Goal: Transaction & Acquisition: Purchase product/service

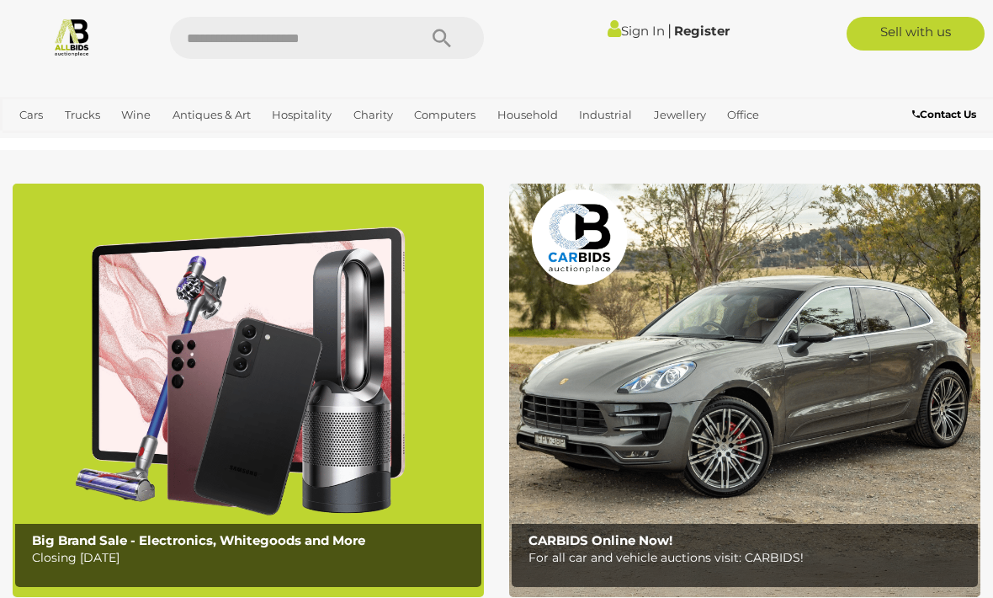
click at [637, 24] on link "Sign In" at bounding box center [636, 31] width 57 height 16
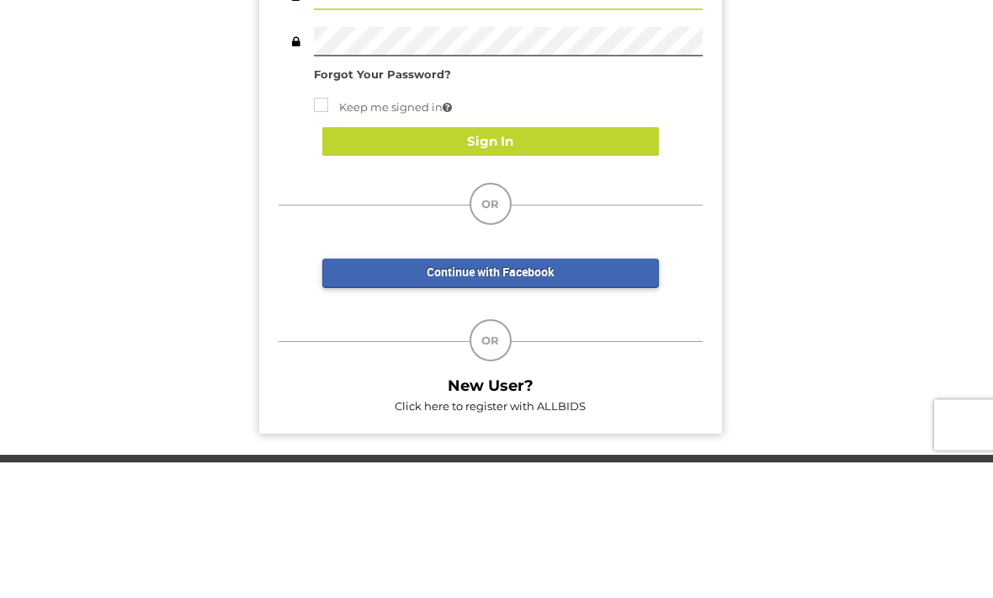
type input "******"
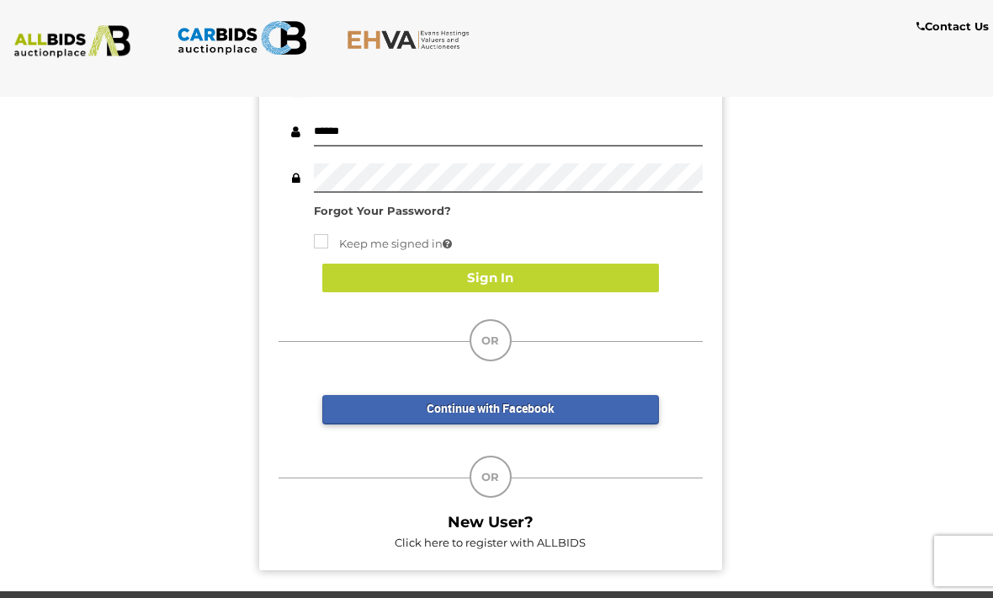
click at [576, 284] on button "Sign In" at bounding box center [490, 278] width 337 height 29
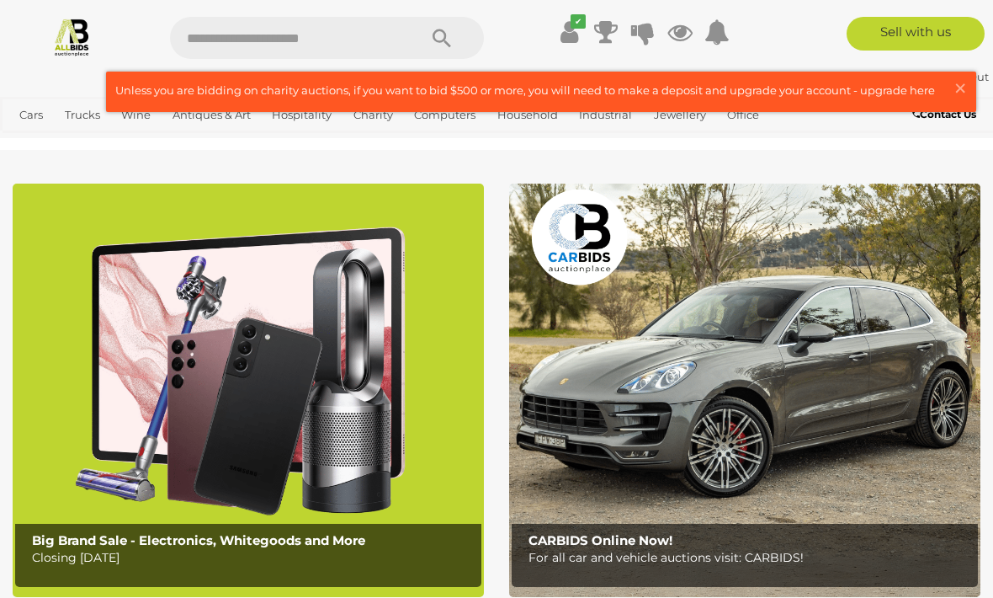
click at [0, 0] on link "View All Jewellery Auctions" at bounding box center [0, 0] width 0 height 0
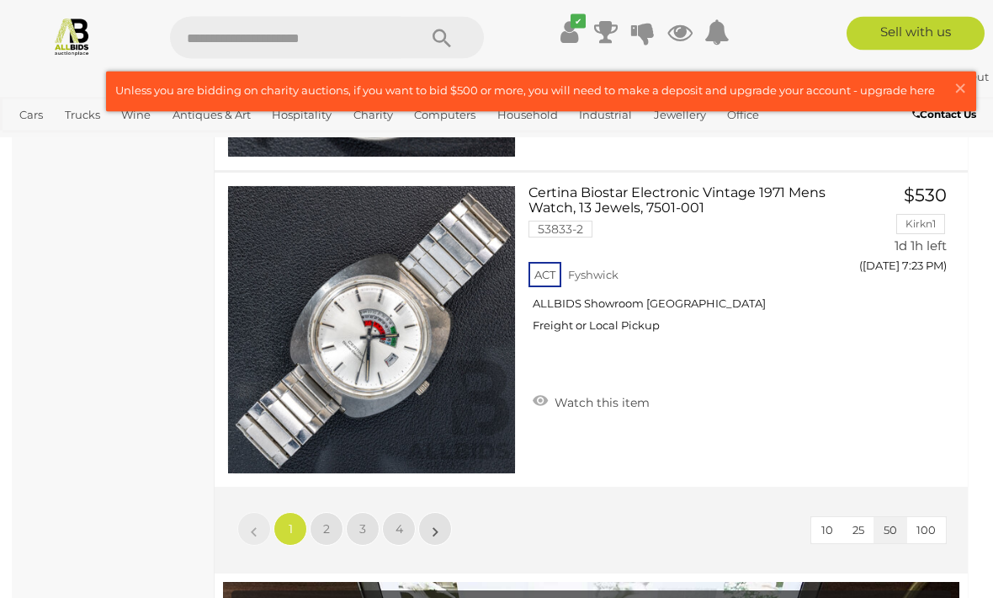
scroll to position [15916, 0]
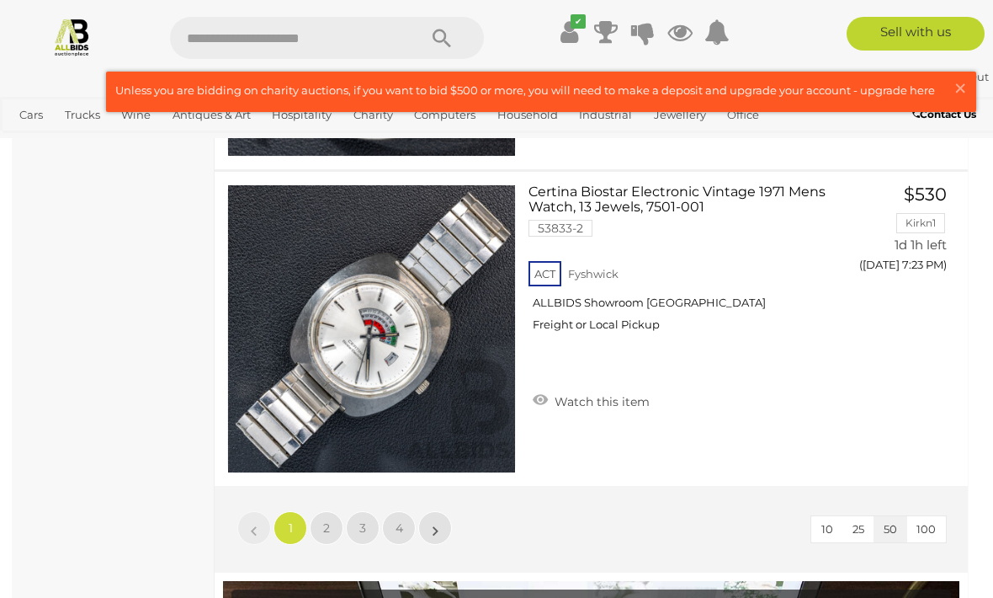
click at [328, 532] on span "2" at bounding box center [326, 527] width 7 height 15
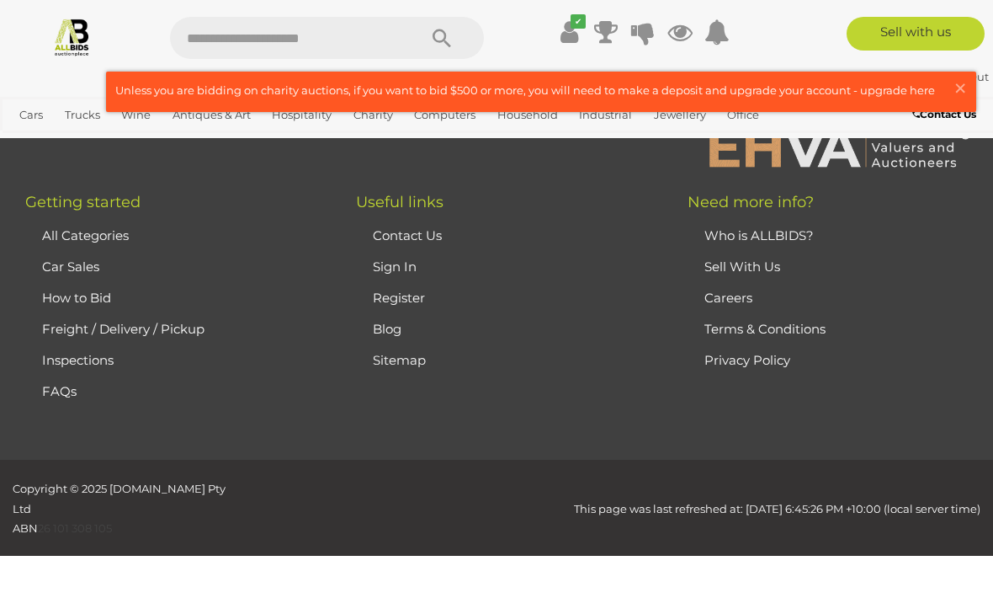
scroll to position [410, 0]
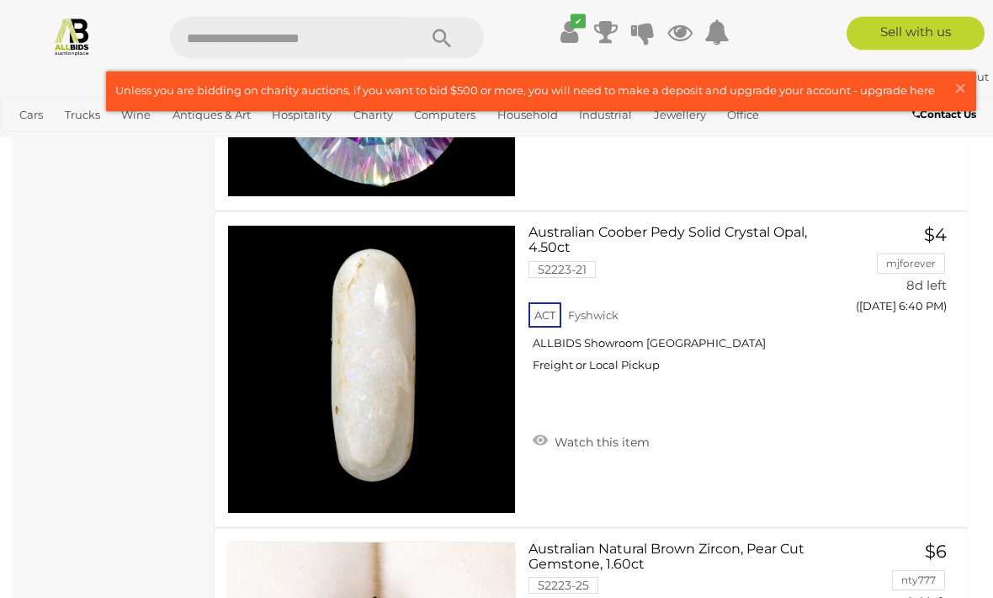
scroll to position [15243, 0]
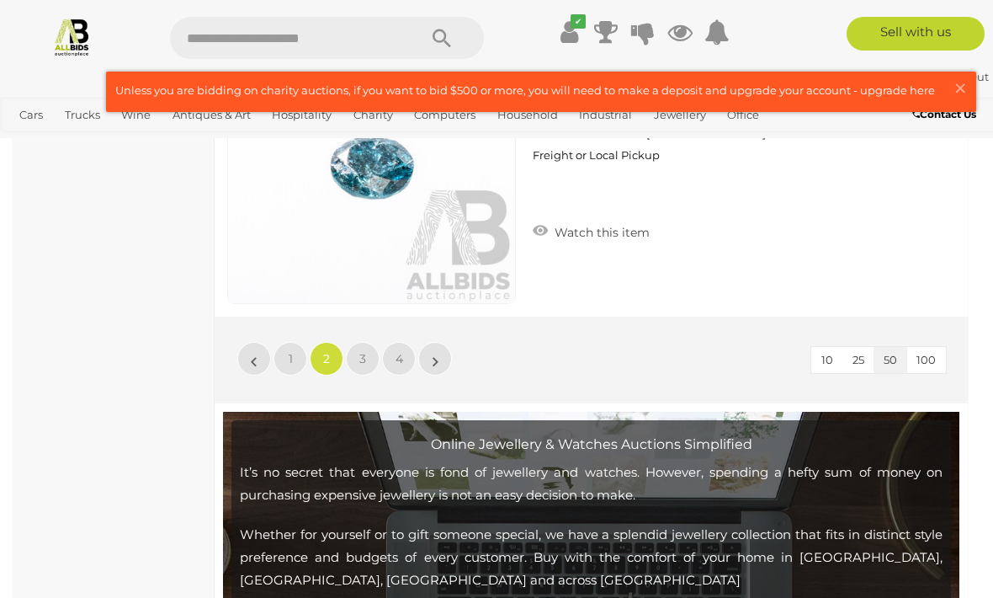
click at [368, 362] on link "3" at bounding box center [363, 359] width 34 height 34
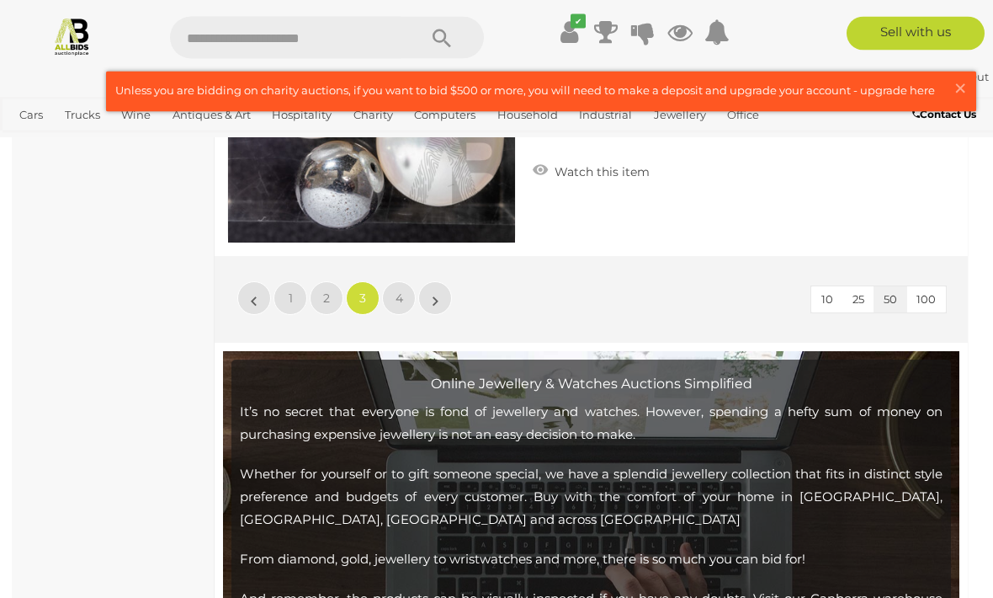
scroll to position [16146, 0]
click at [396, 295] on span "4" at bounding box center [400, 297] width 8 height 15
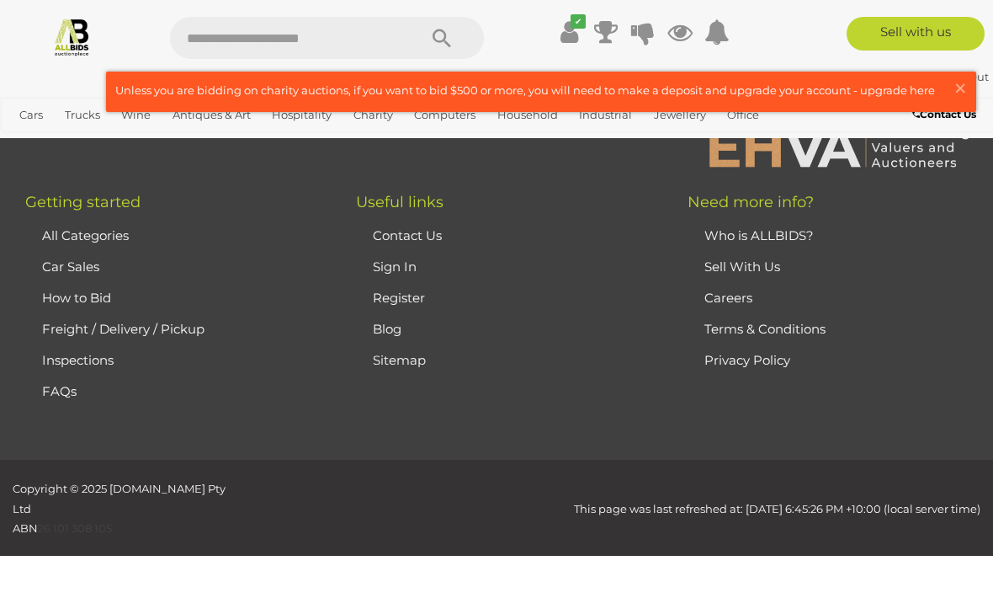
scroll to position [410, 0]
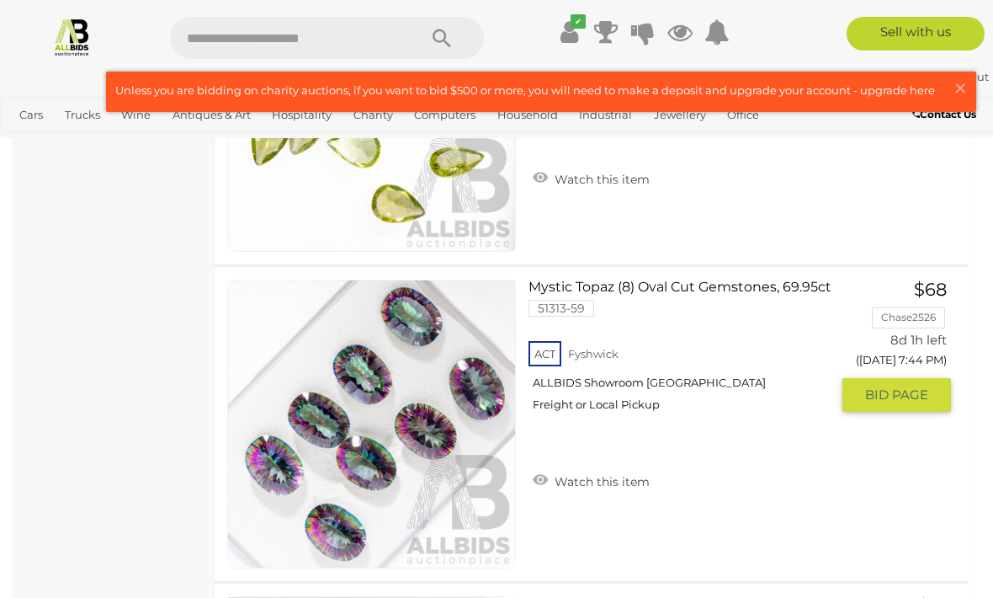
scroll to position [3479, 0]
click at [0, 0] on link "View All Antiques & Art Auctions" at bounding box center [0, 0] width 0 height 0
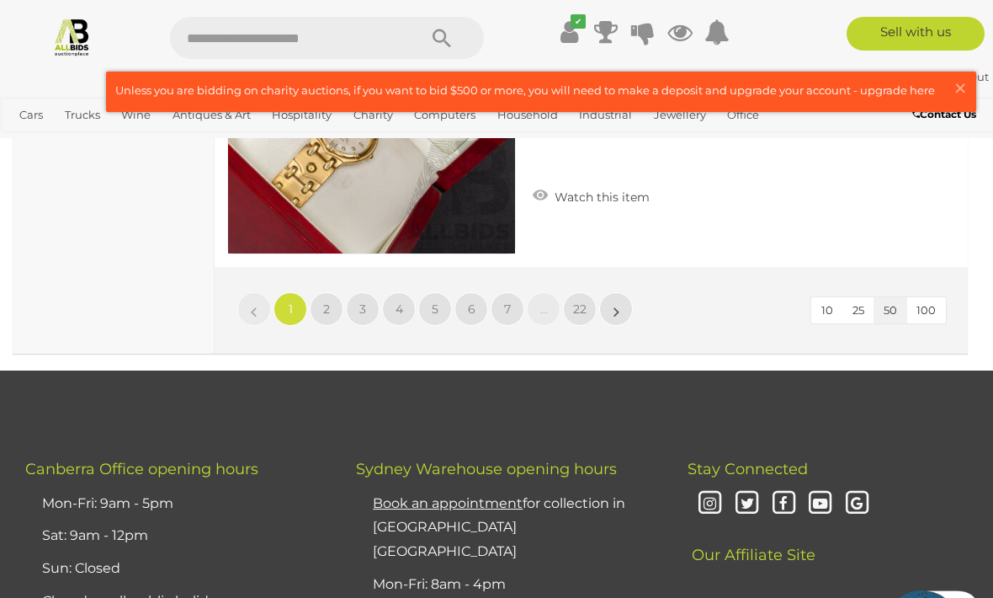
scroll to position [16145, 0]
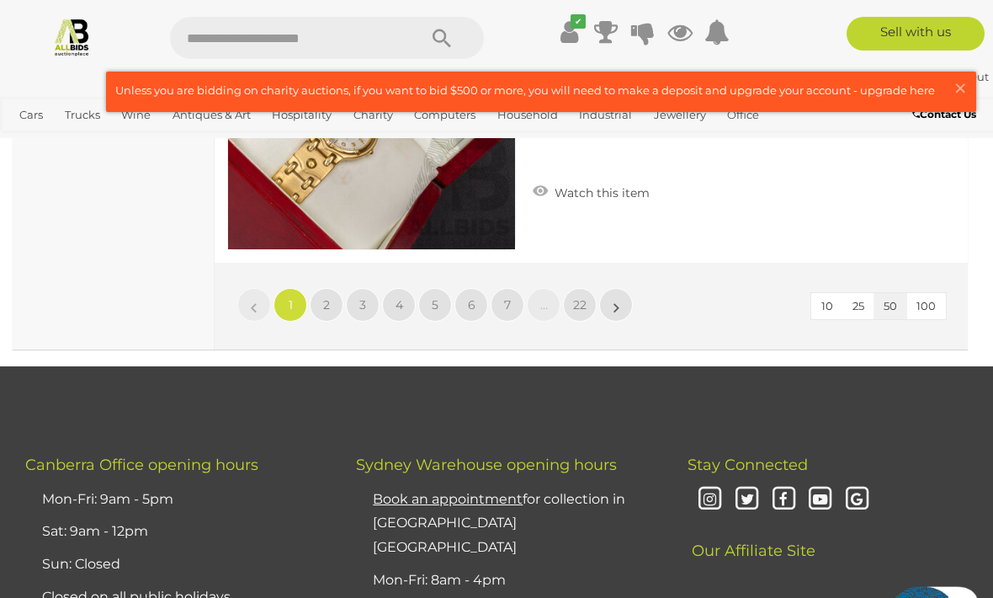
click at [341, 296] on link "2" at bounding box center [327, 305] width 34 height 34
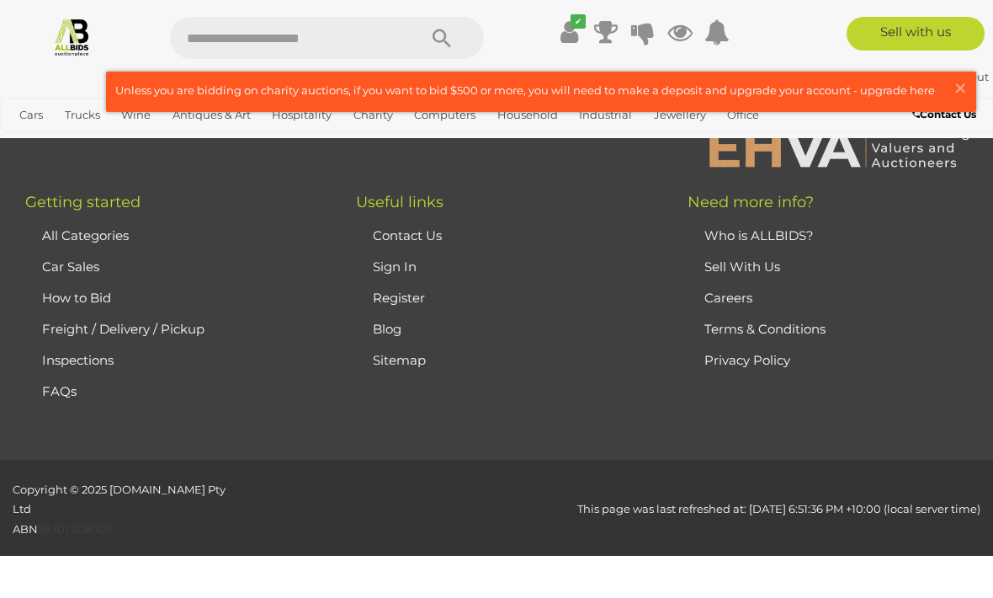
scroll to position [413, 0]
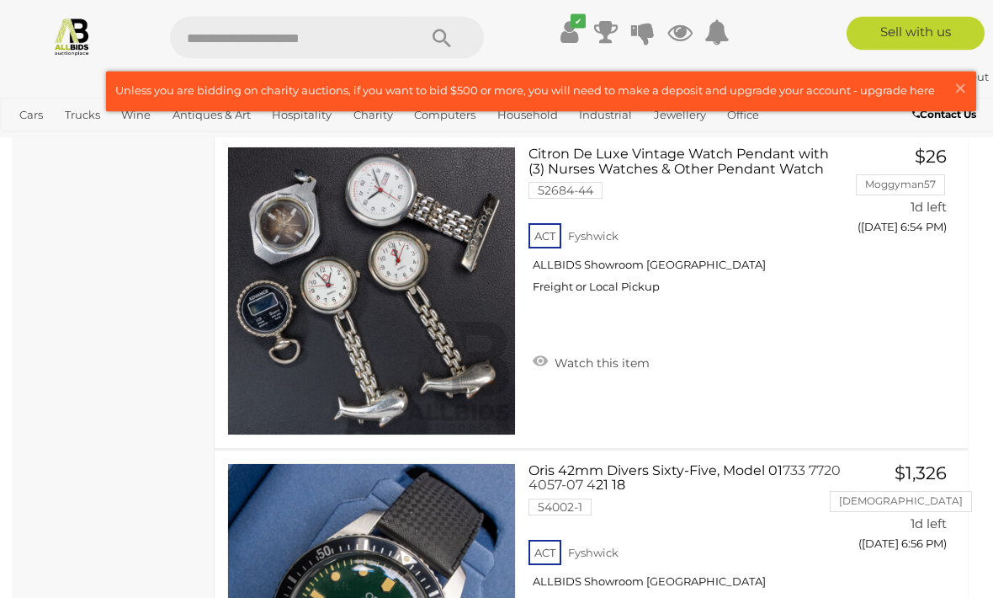
scroll to position [7734, 0]
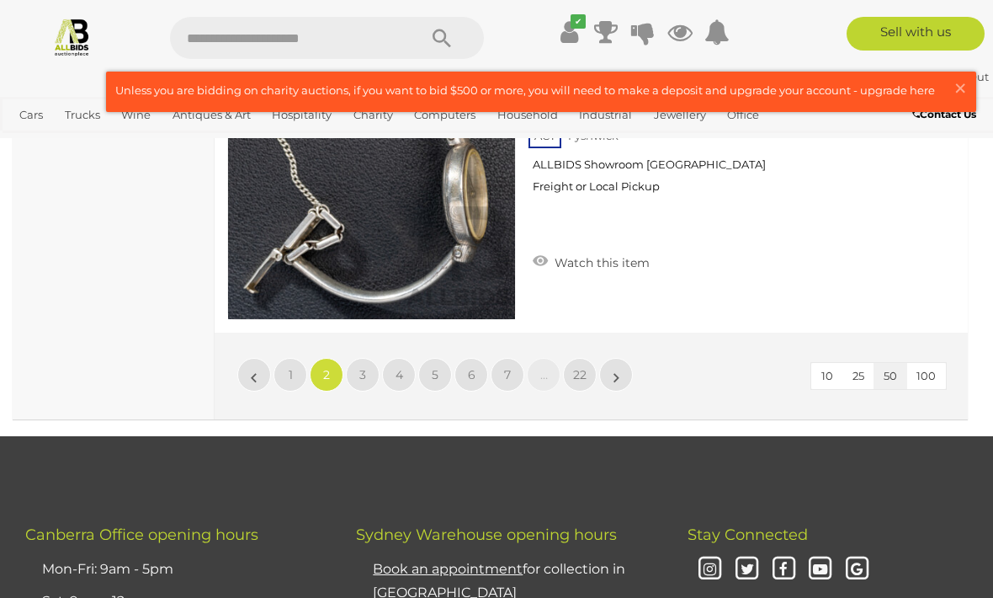
click at [353, 366] on link "3" at bounding box center [363, 375] width 34 height 34
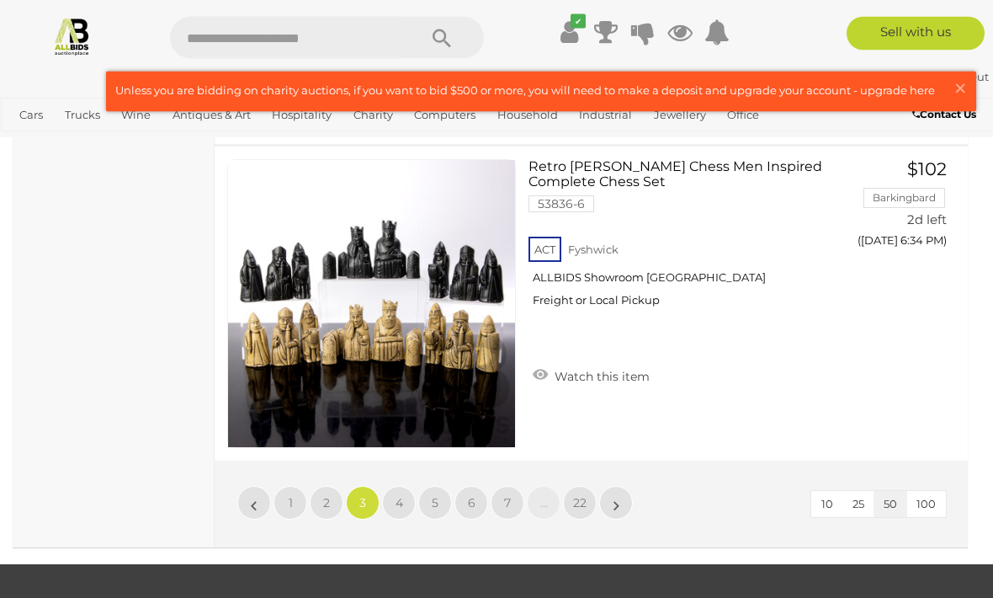
scroll to position [15947, 0]
click at [390, 498] on link "4" at bounding box center [399, 503] width 34 height 34
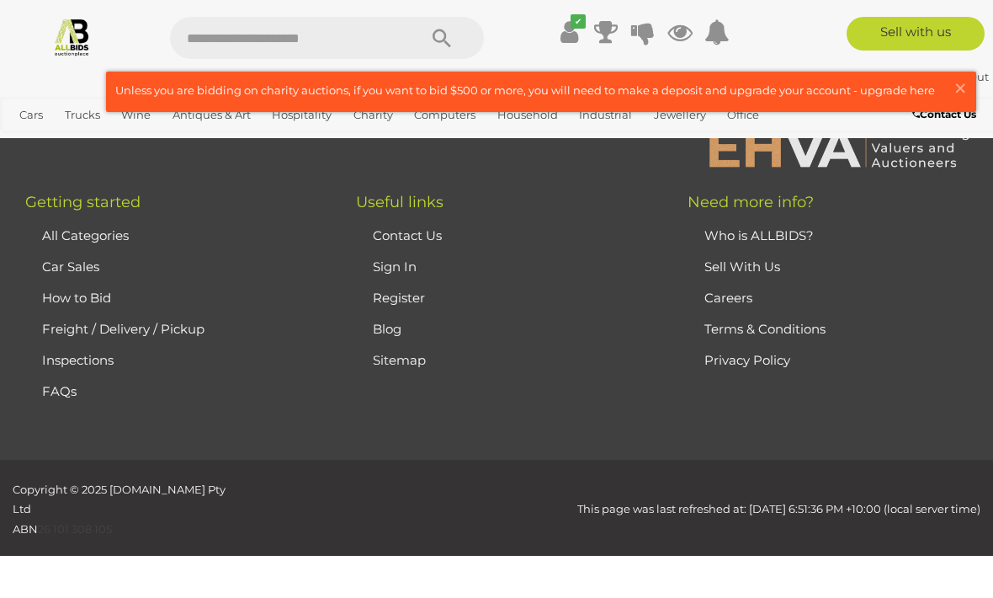
scroll to position [413, 0]
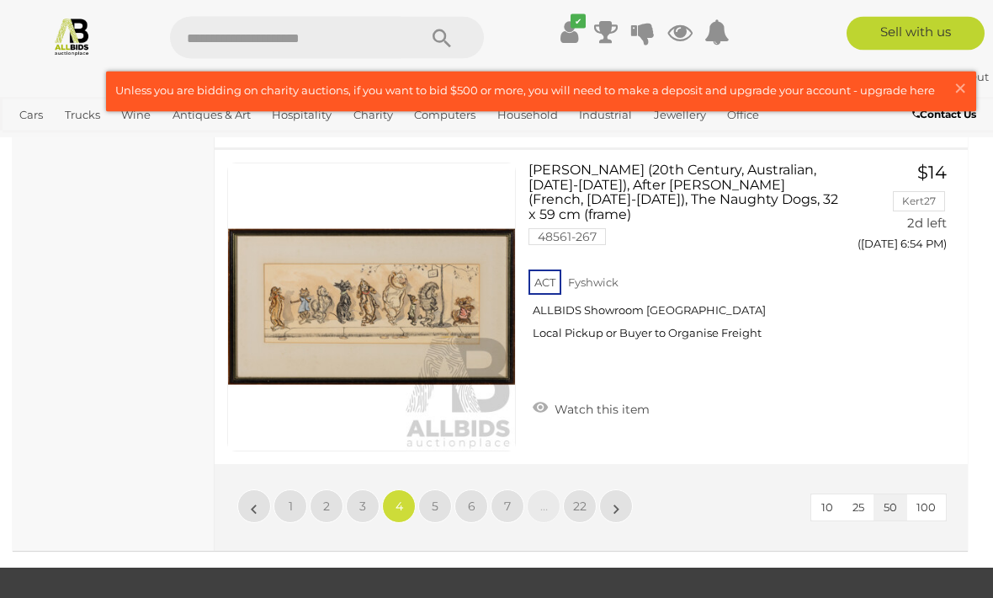
scroll to position [15951, 0]
click at [435, 498] on span "5" at bounding box center [435, 505] width 7 height 15
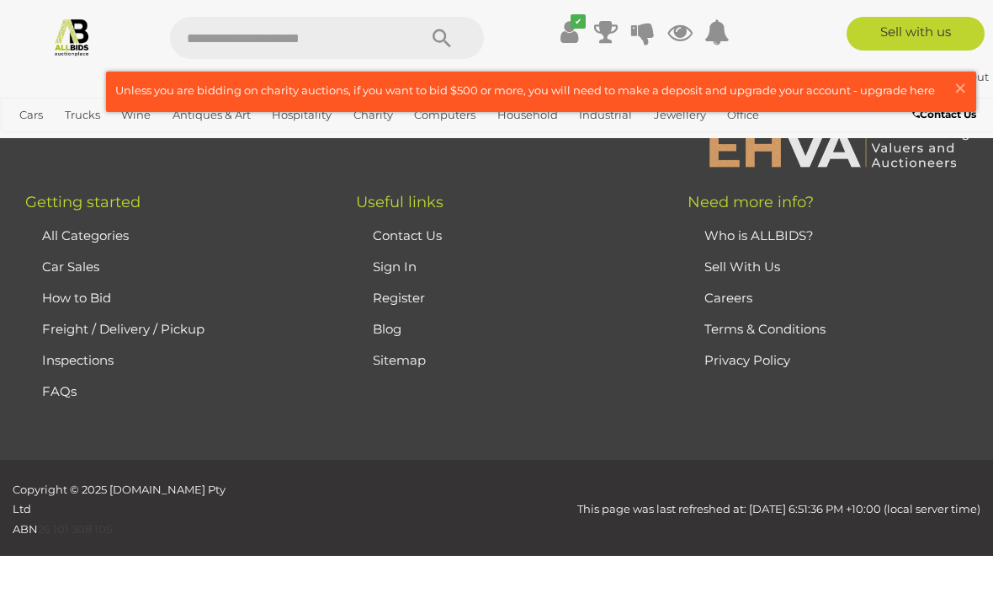
scroll to position [413, 0]
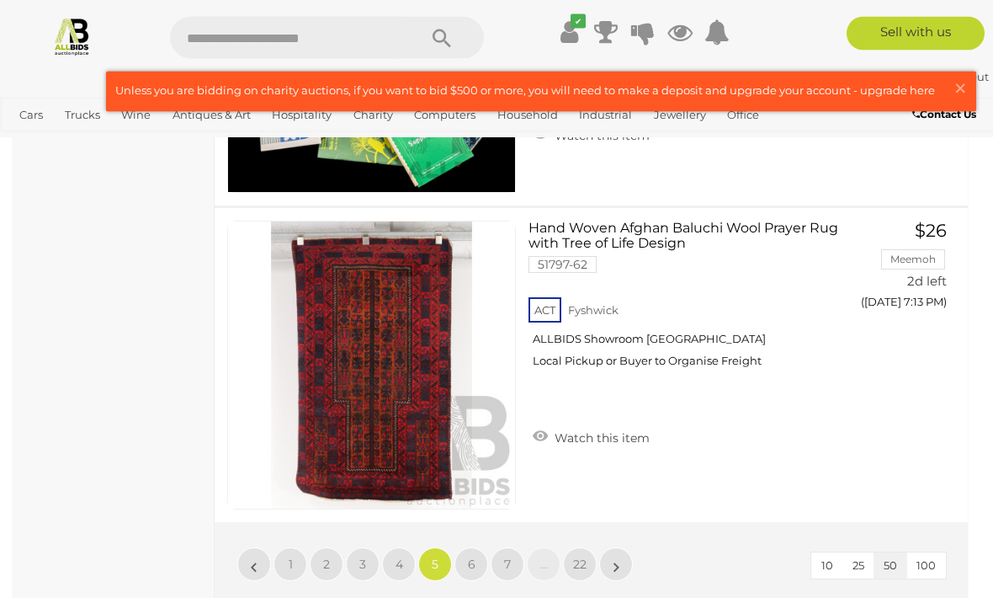
scroll to position [15895, 0]
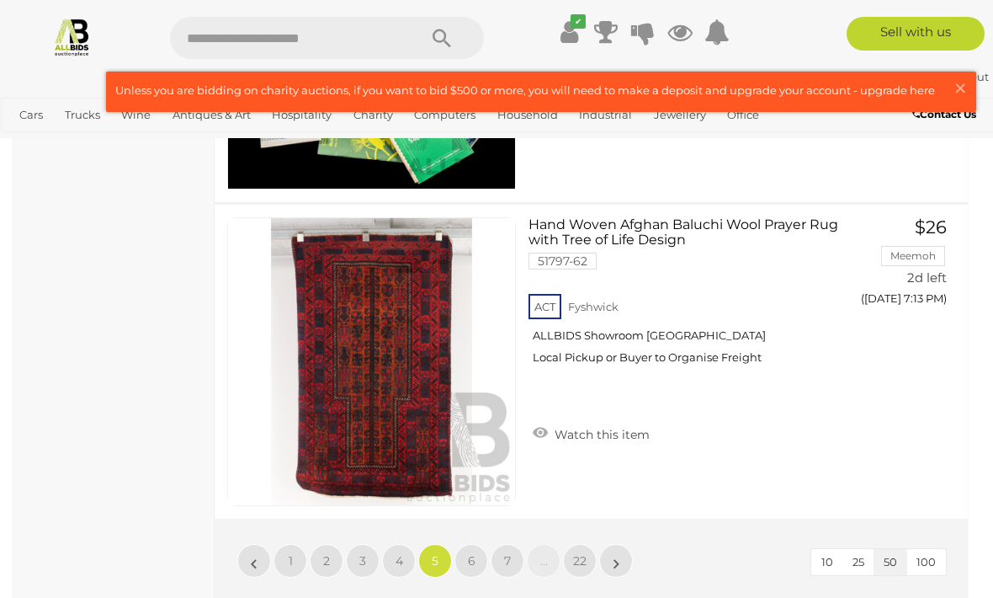
click at [466, 550] on link "6" at bounding box center [472, 561] width 34 height 34
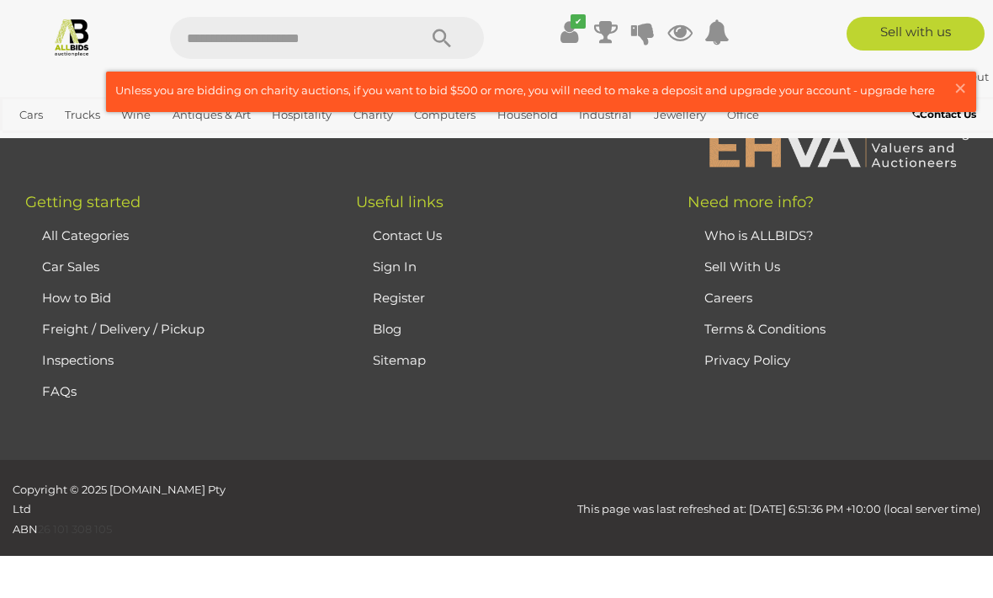
scroll to position [413, 0]
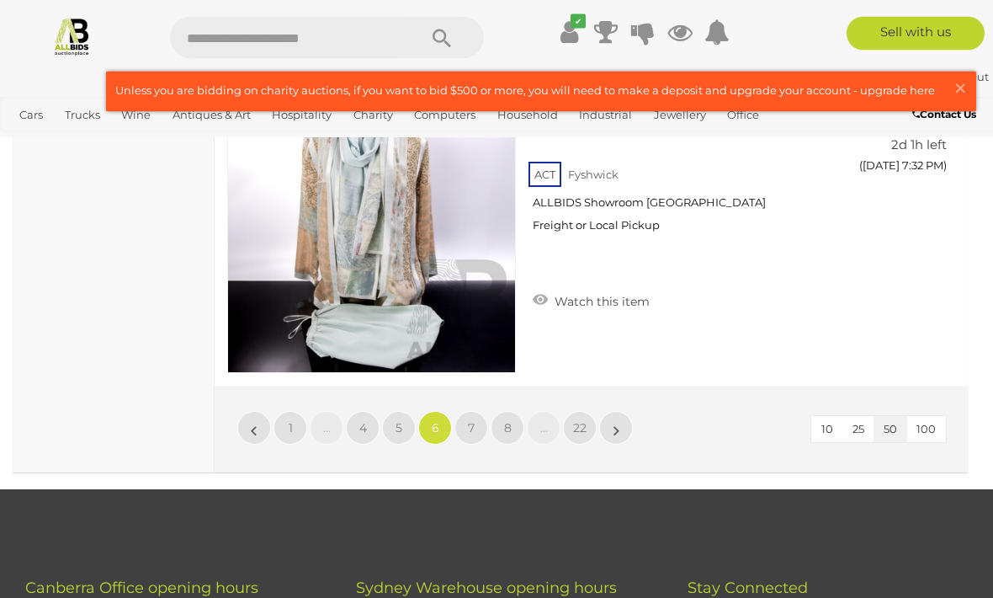
scroll to position [16022, 0]
click at [466, 413] on link "7" at bounding box center [472, 428] width 34 height 34
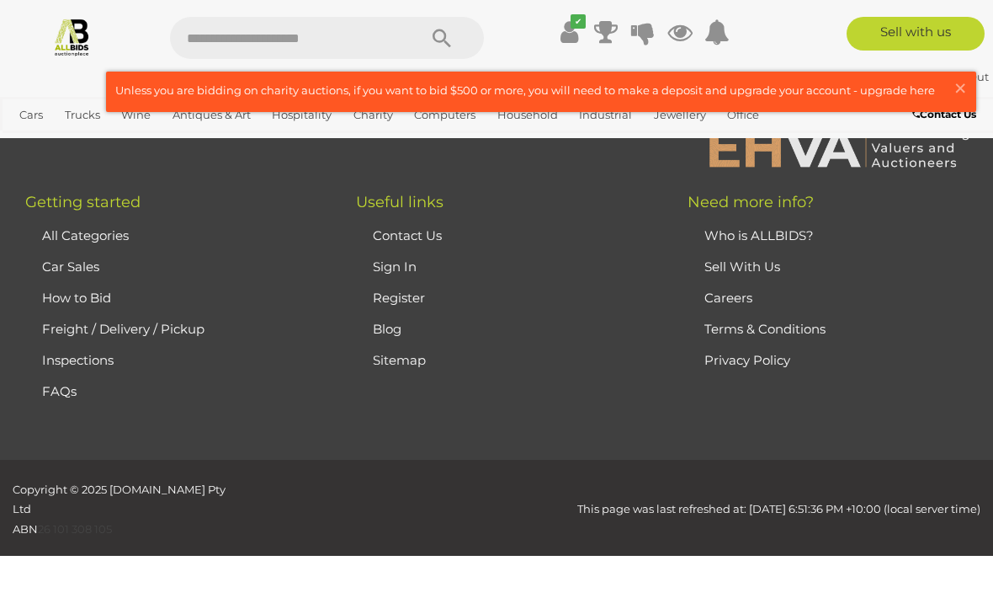
scroll to position [413, 0]
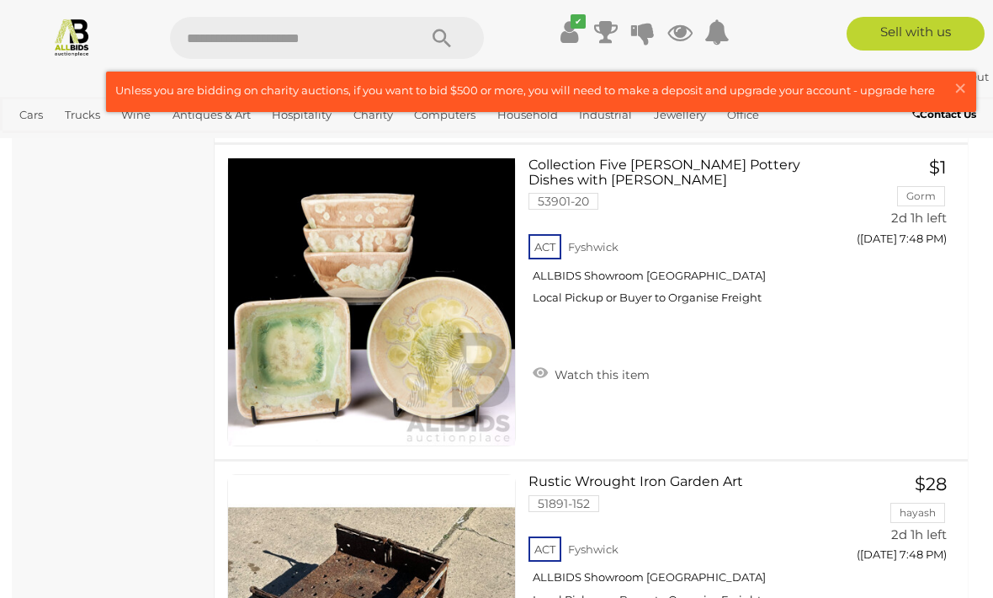
scroll to position [13416, 0]
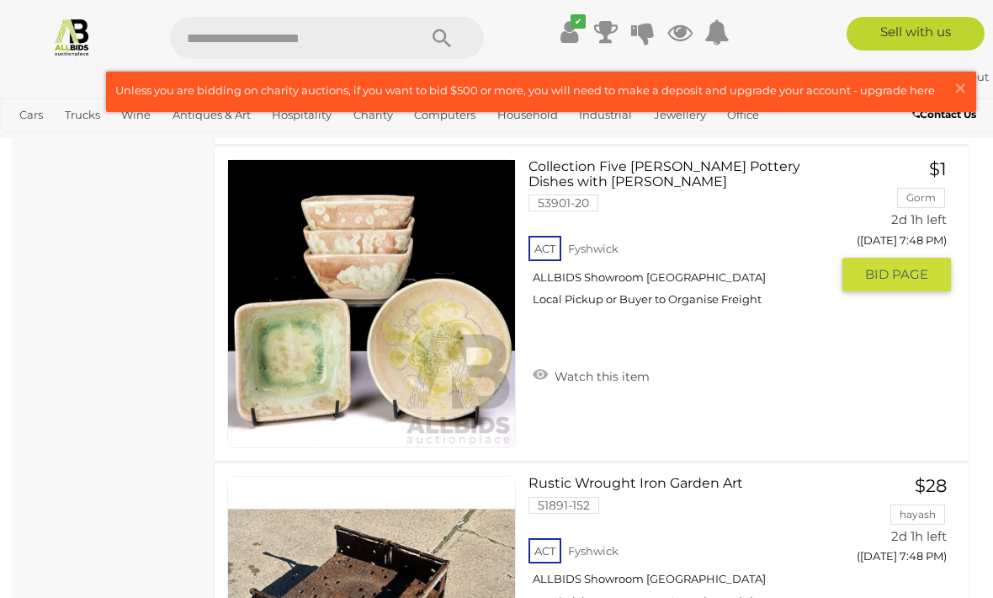
click at [908, 282] on span "BID PAGE" at bounding box center [896, 274] width 63 height 17
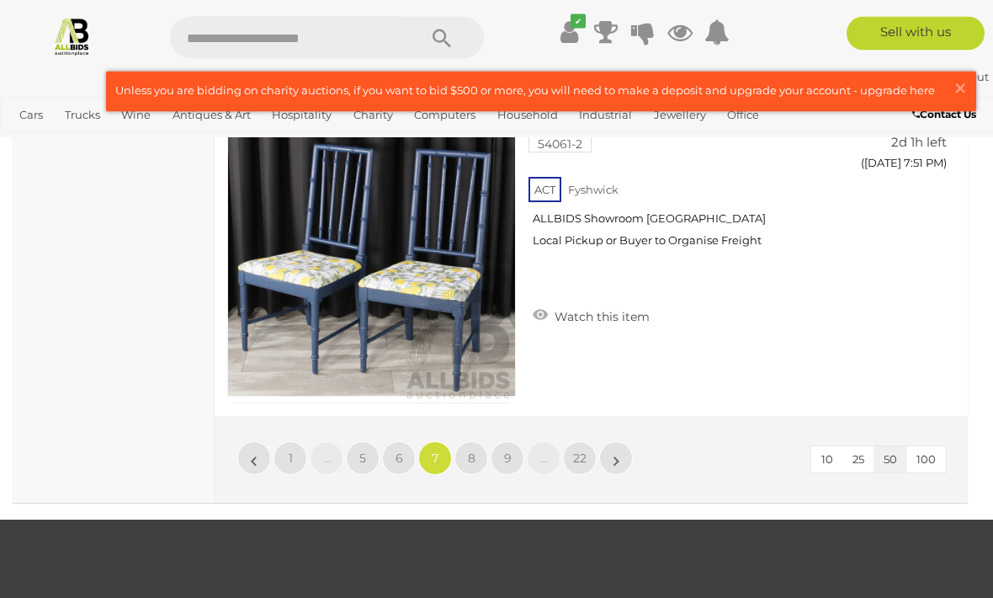
scroll to position [15990, 0]
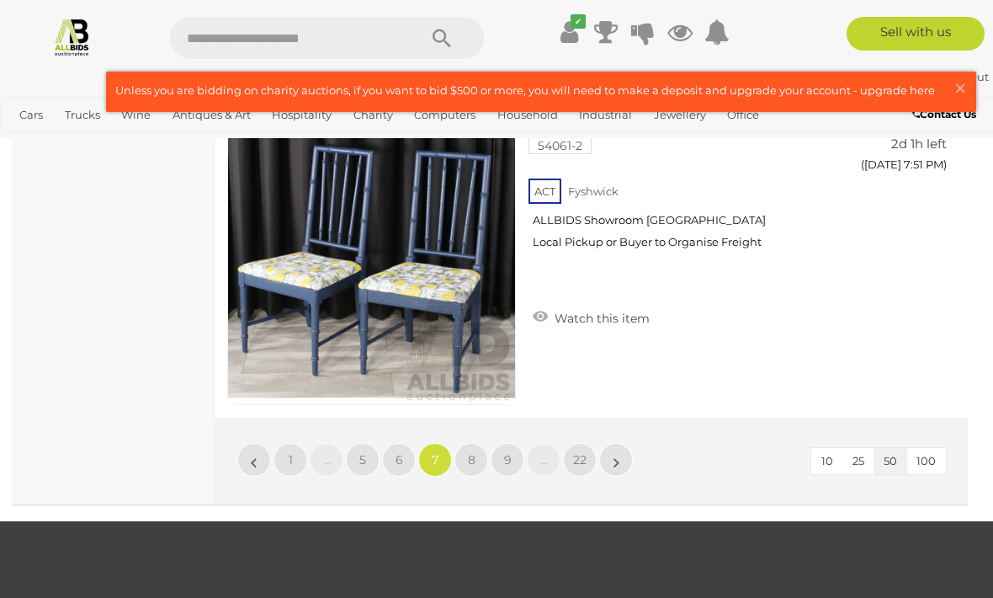
click at [472, 457] on span "8" at bounding box center [472, 459] width 8 height 15
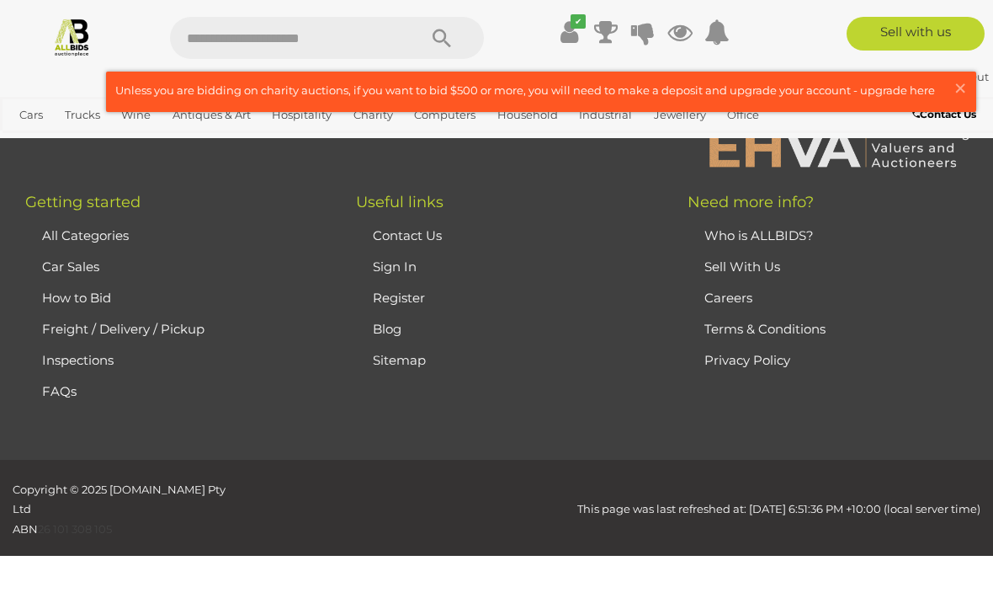
scroll to position [413, 0]
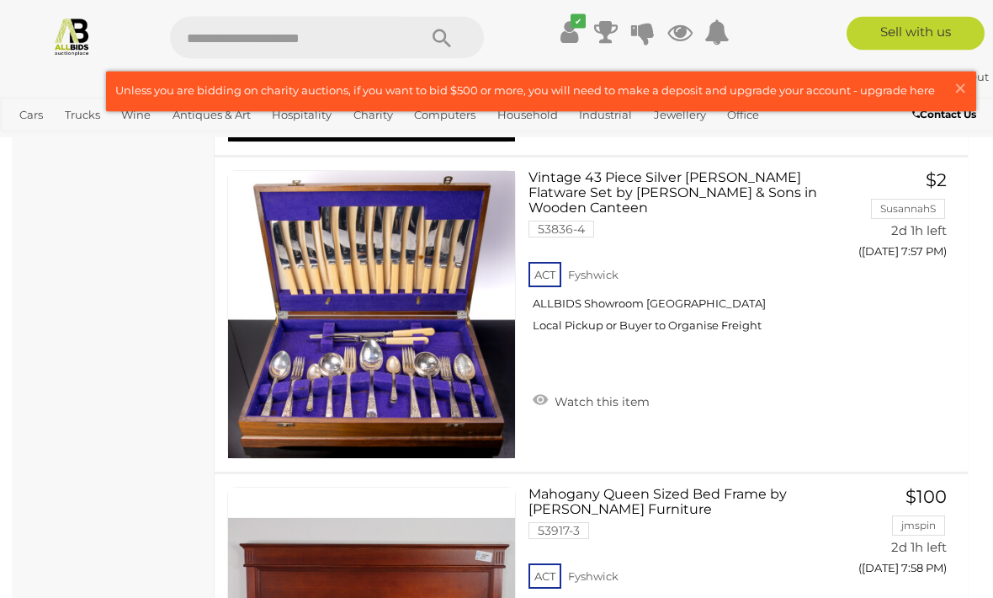
scroll to position [2962, 0]
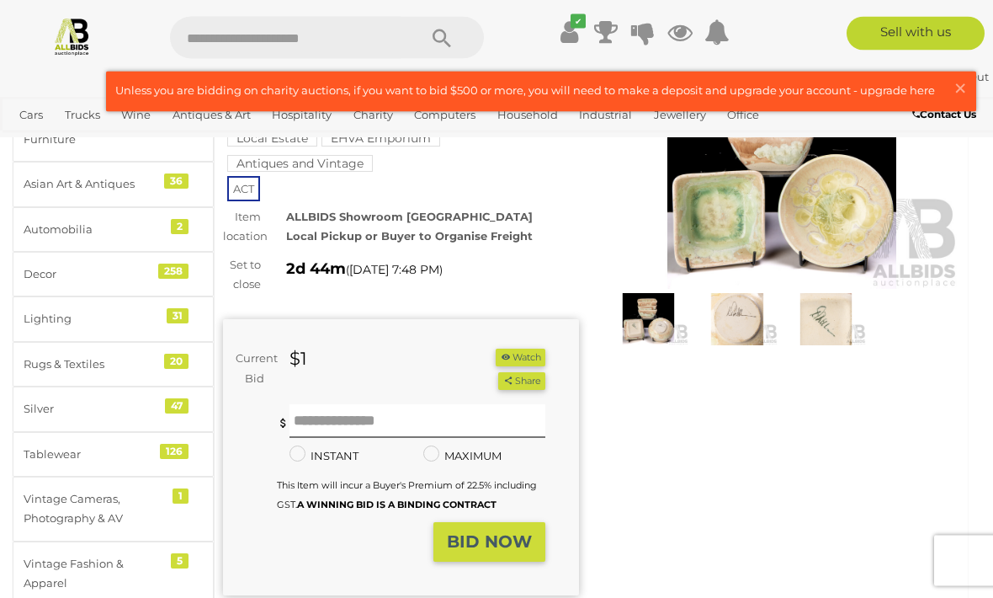
scroll to position [152, 0]
click at [512, 349] on button "Watch" at bounding box center [520, 358] width 49 height 18
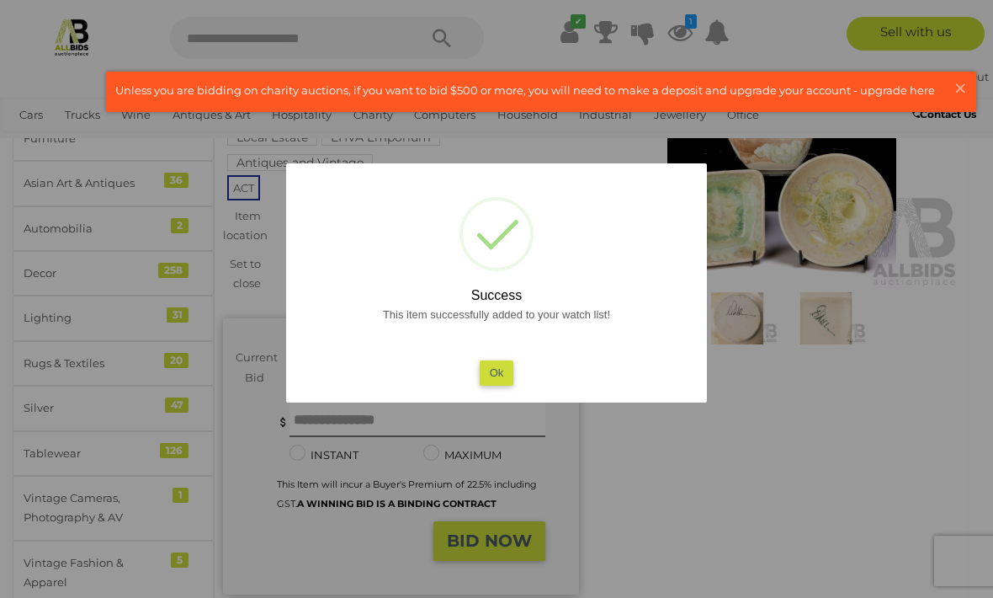
click at [498, 385] on button "Ok" at bounding box center [497, 372] width 35 height 24
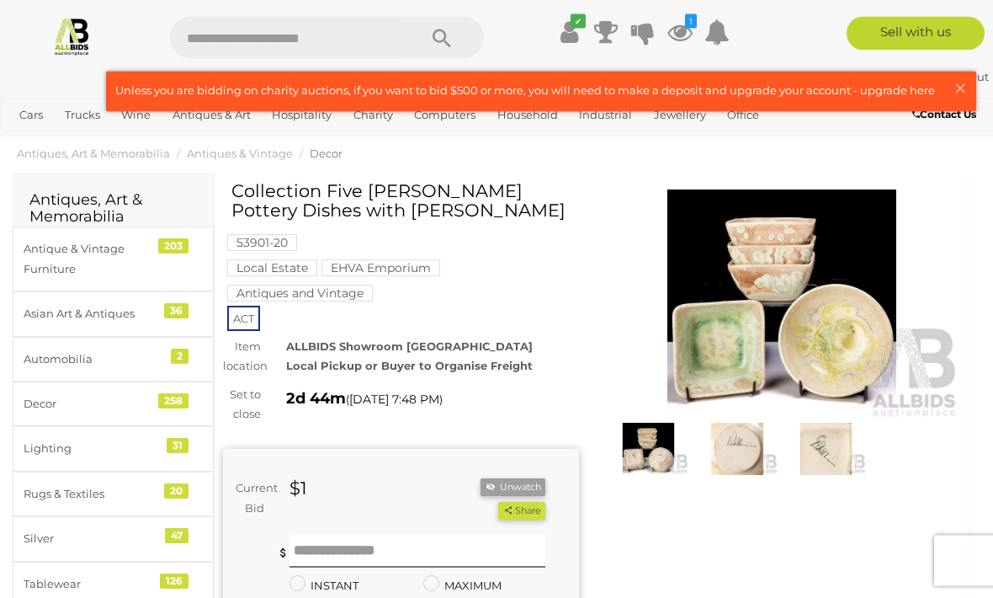
scroll to position [0, 0]
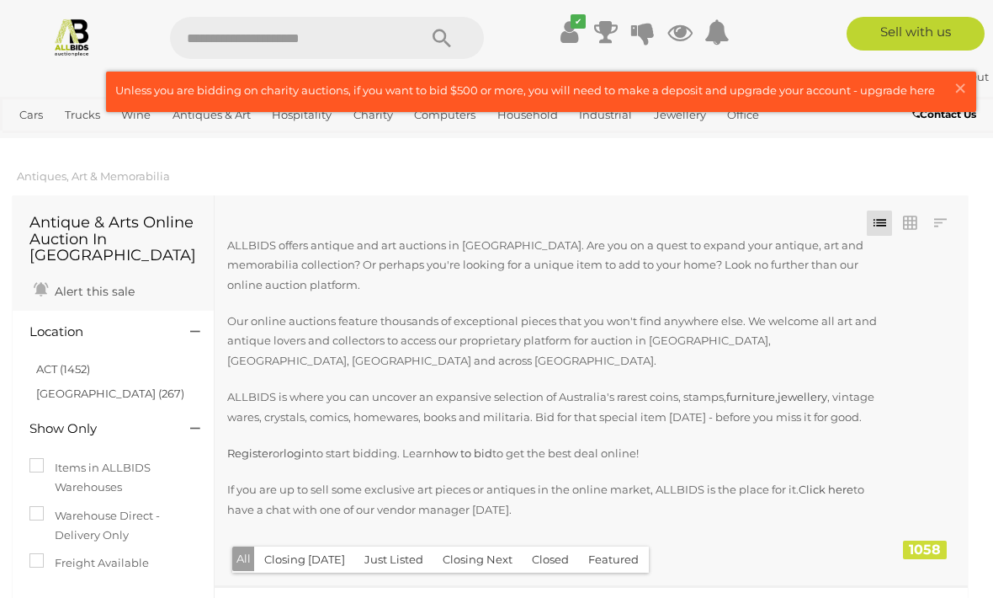
scroll to position [2962, 0]
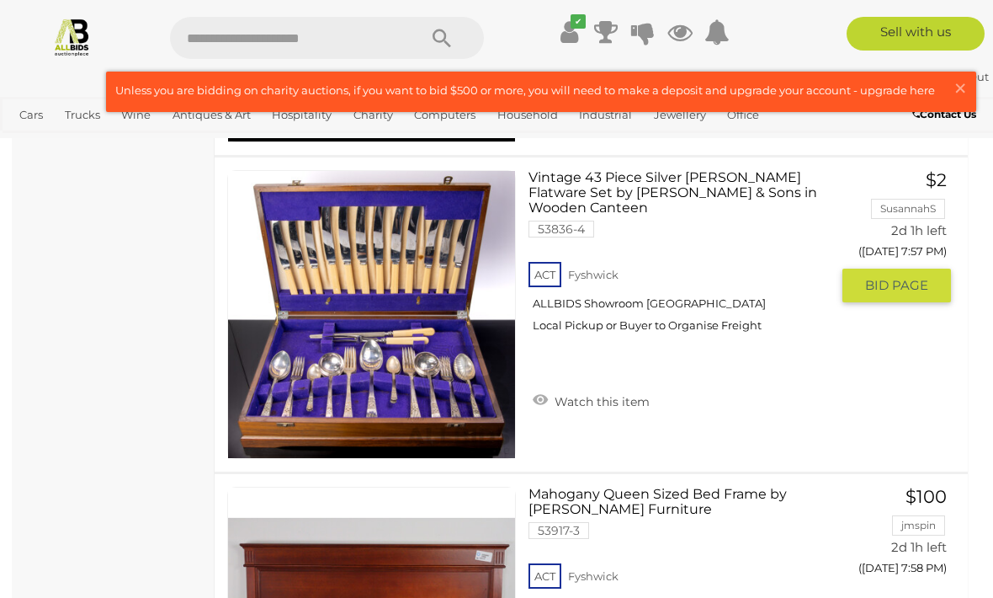
click at [927, 294] on button "GO TO BID PAGE" at bounding box center [897, 286] width 109 height 34
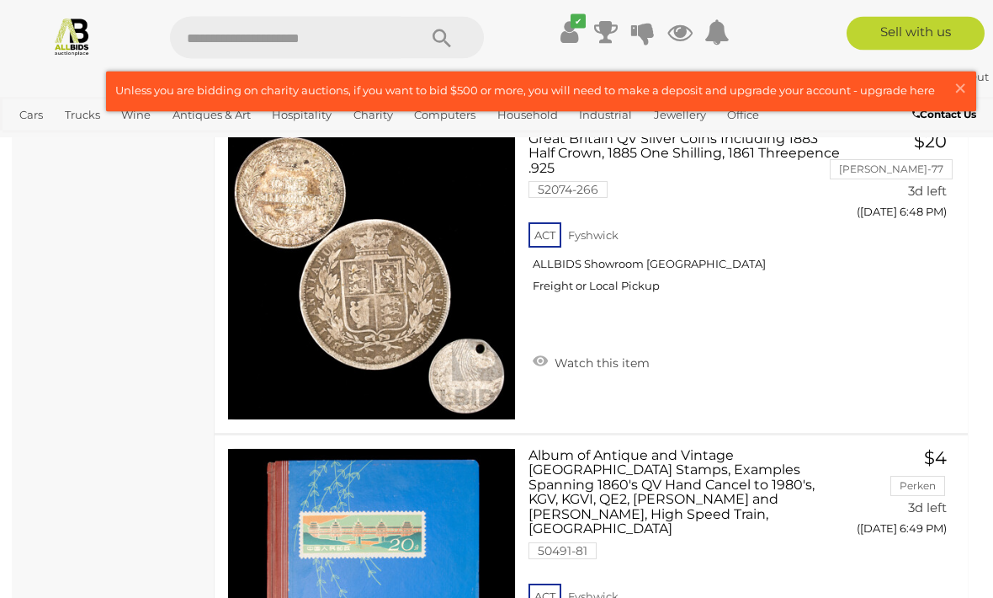
scroll to position [12178, 0]
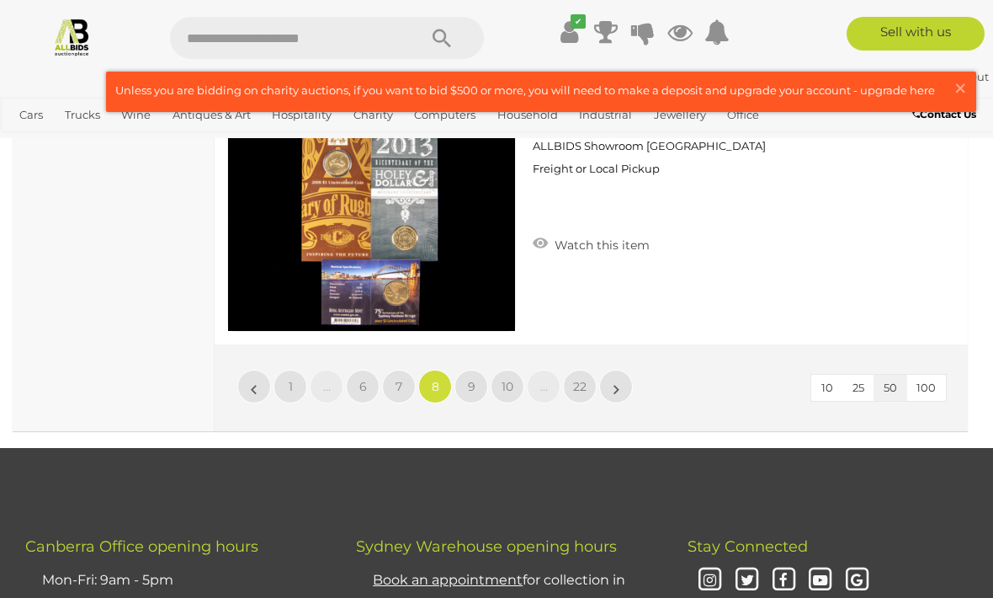
scroll to position [16084, 0]
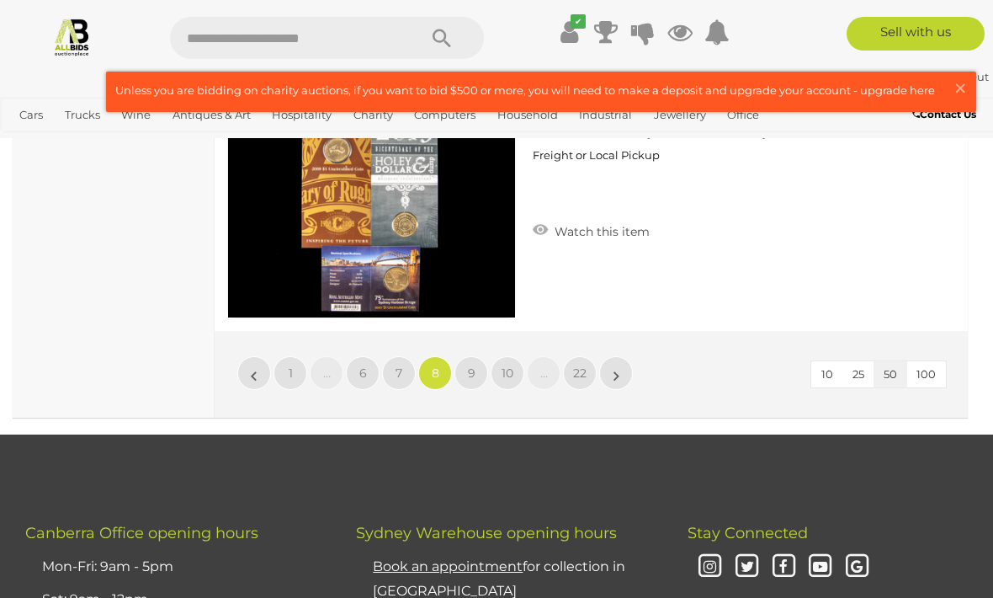
click at [460, 356] on link "9" at bounding box center [472, 373] width 34 height 34
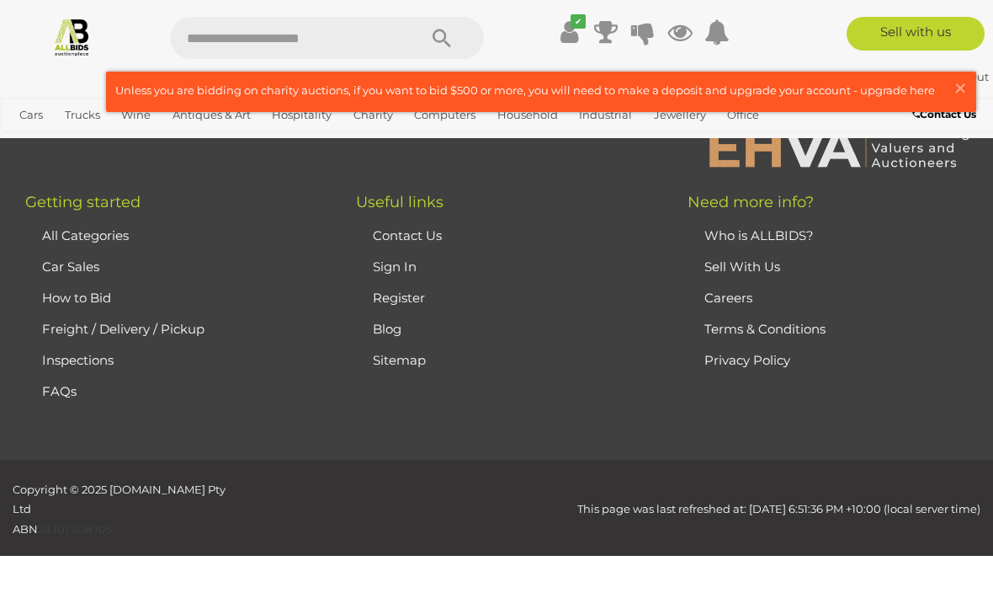
scroll to position [413, 0]
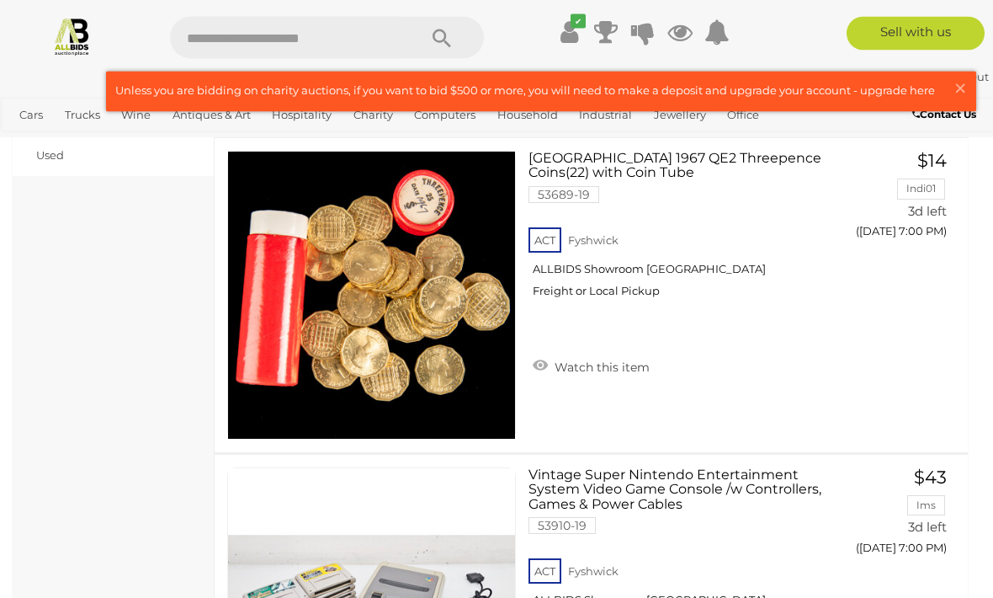
scroll to position [1399, 0]
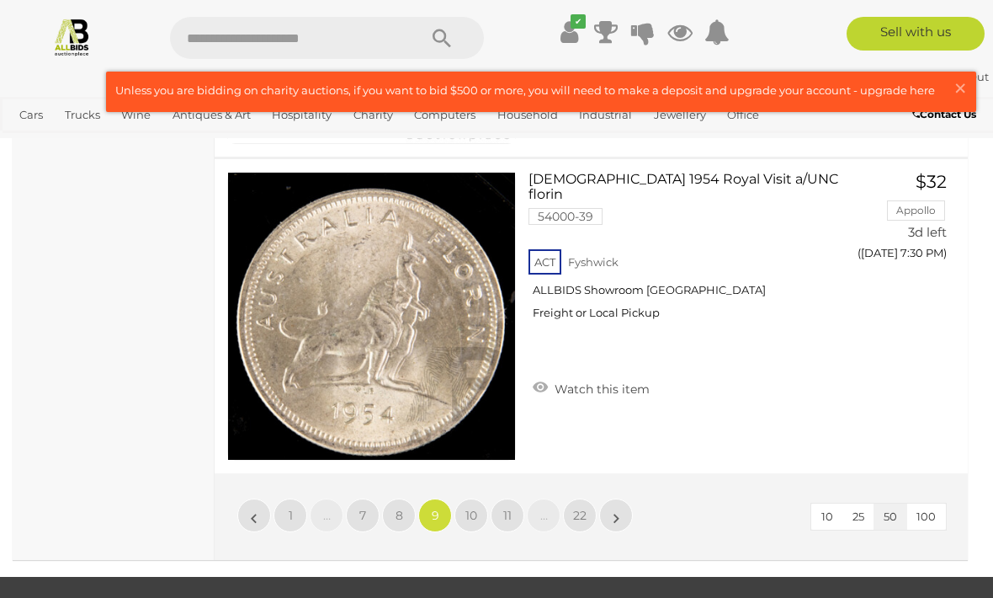
click at [469, 508] on span "10" at bounding box center [472, 515] width 12 height 15
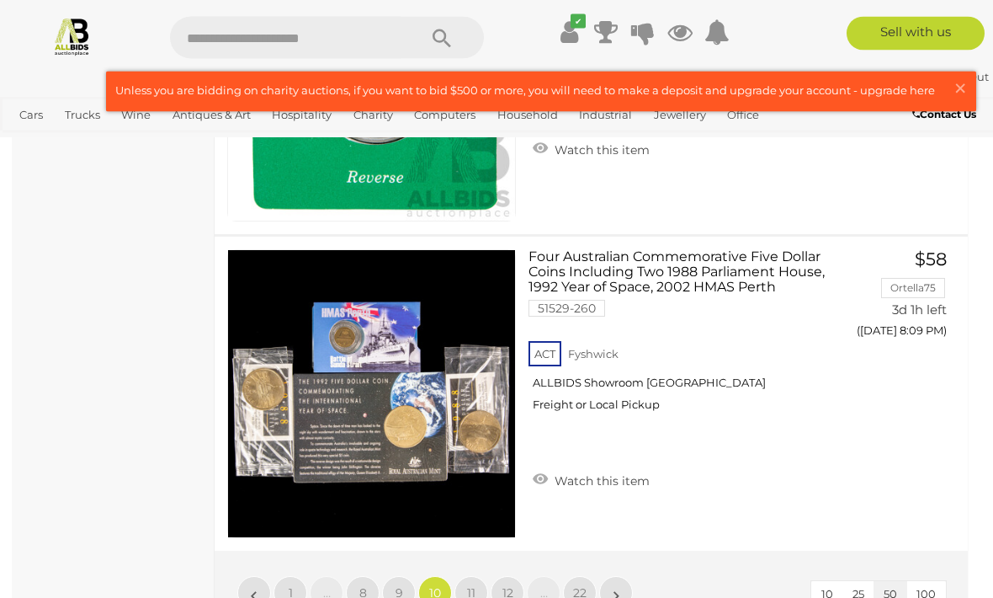
scroll to position [15894, 0]
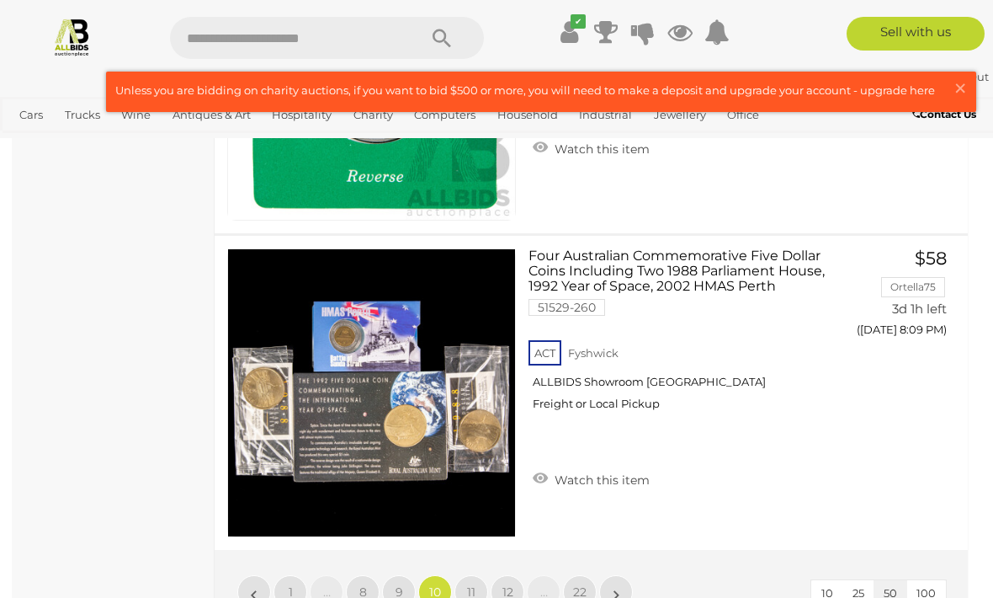
click at [471, 584] on span "11" at bounding box center [471, 591] width 8 height 15
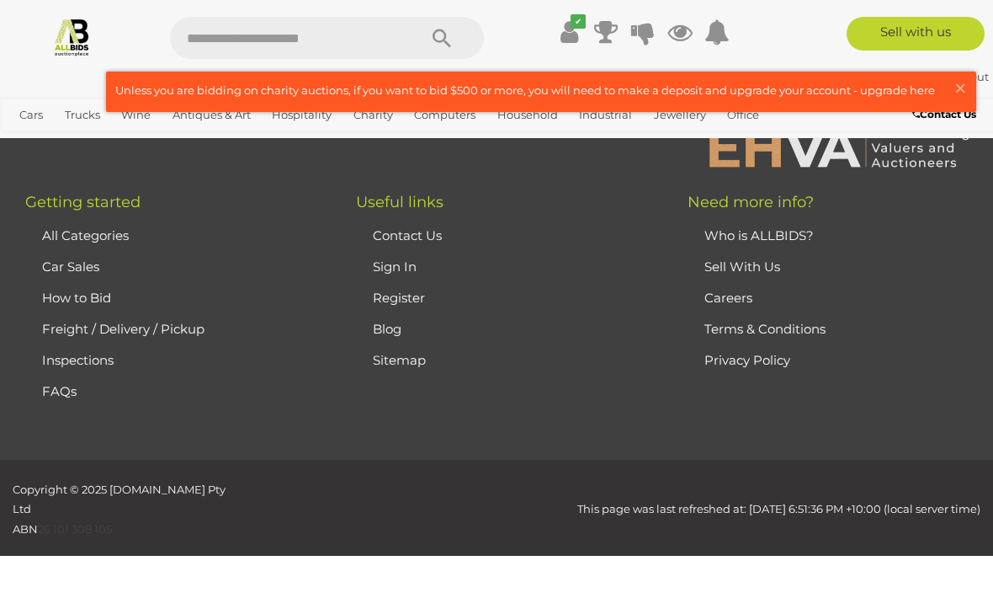
scroll to position [413, 0]
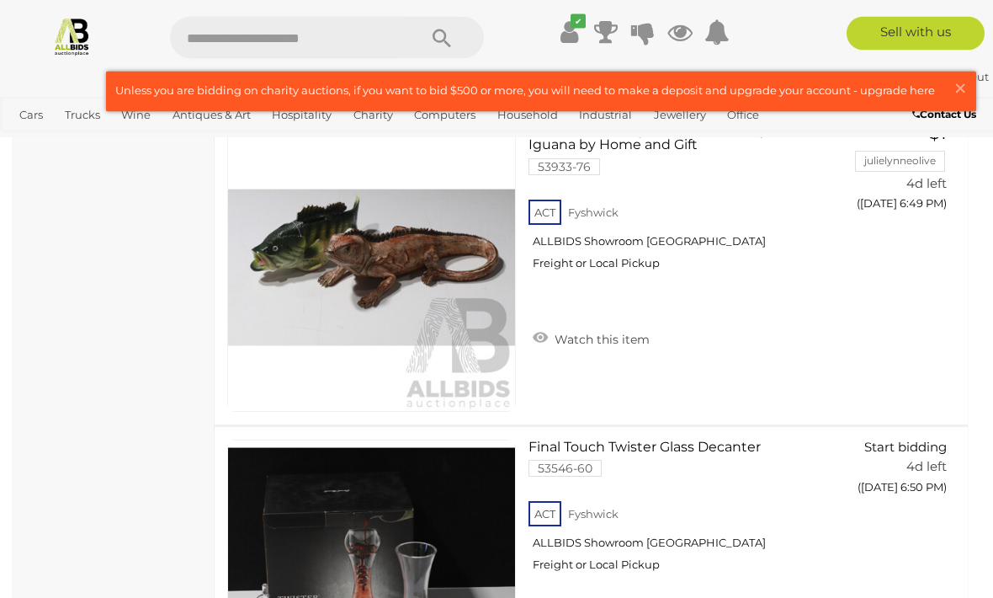
scroll to position [14718, 0]
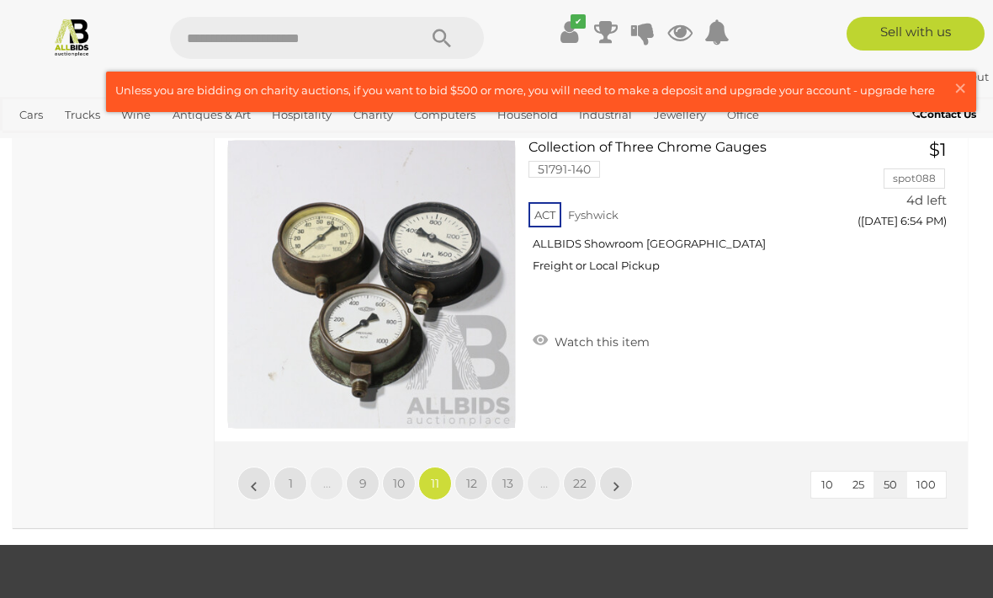
click at [474, 476] on span "12" at bounding box center [471, 483] width 11 height 15
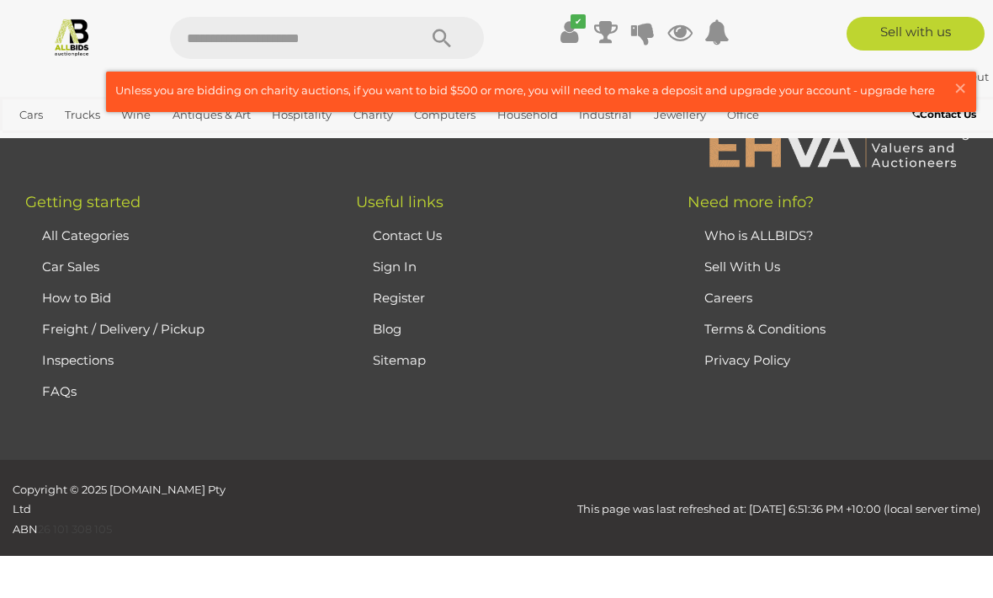
scroll to position [413, 0]
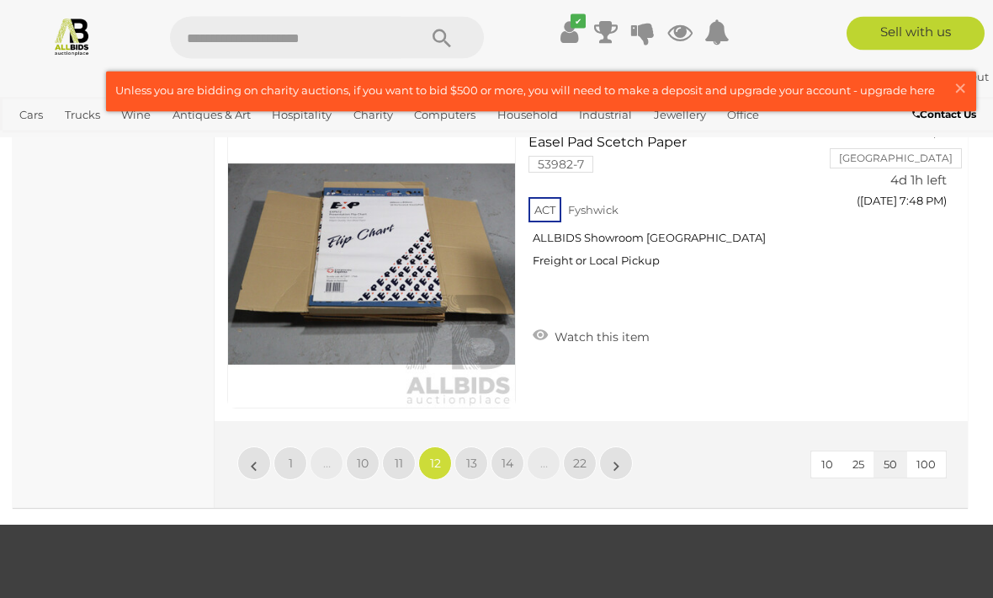
scroll to position [15990, 0]
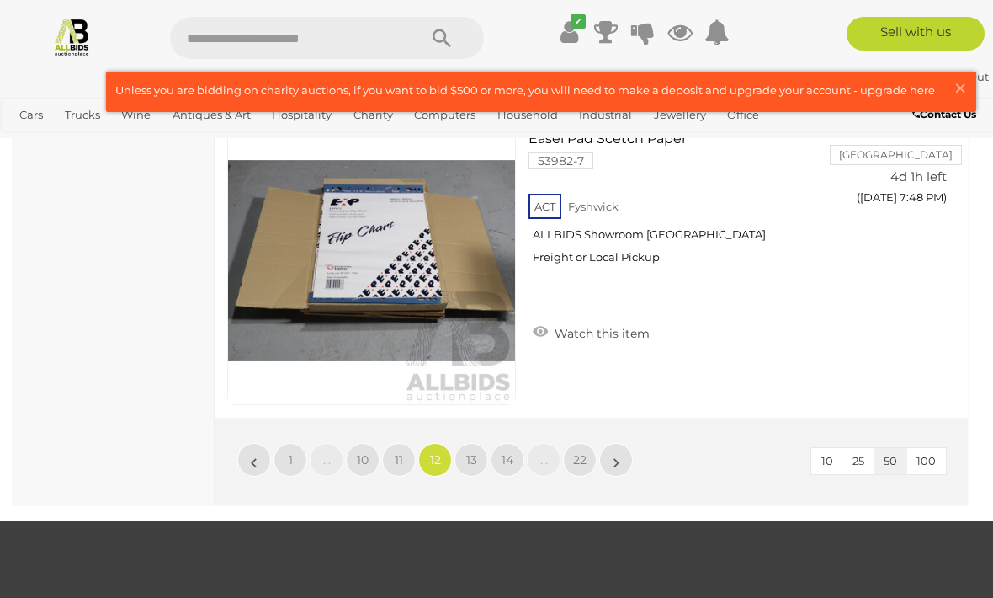
click at [464, 465] on link "13" at bounding box center [472, 460] width 34 height 34
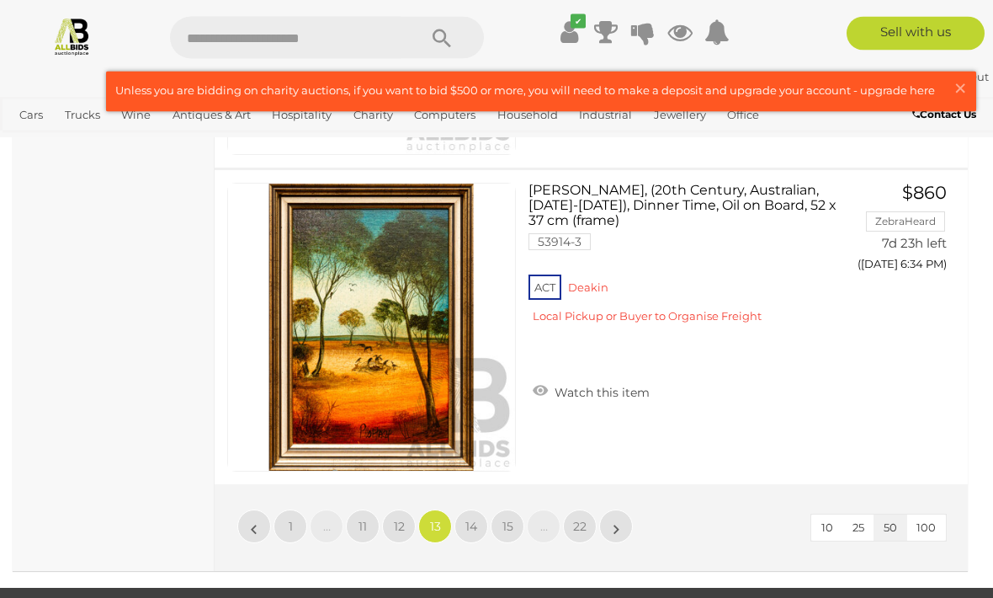
scroll to position [15921, 0]
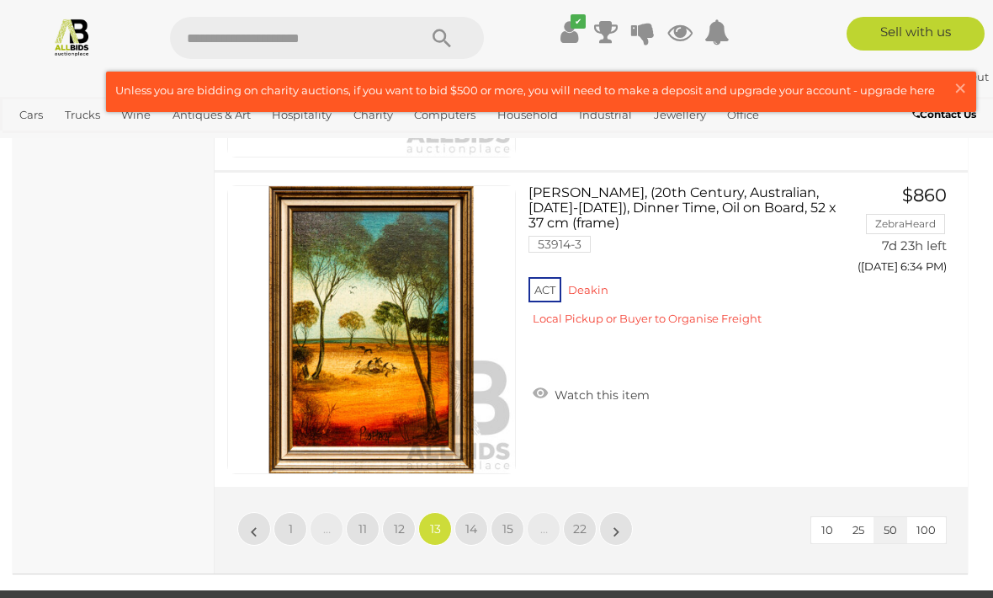
click at [470, 521] on span "14" at bounding box center [472, 528] width 12 height 15
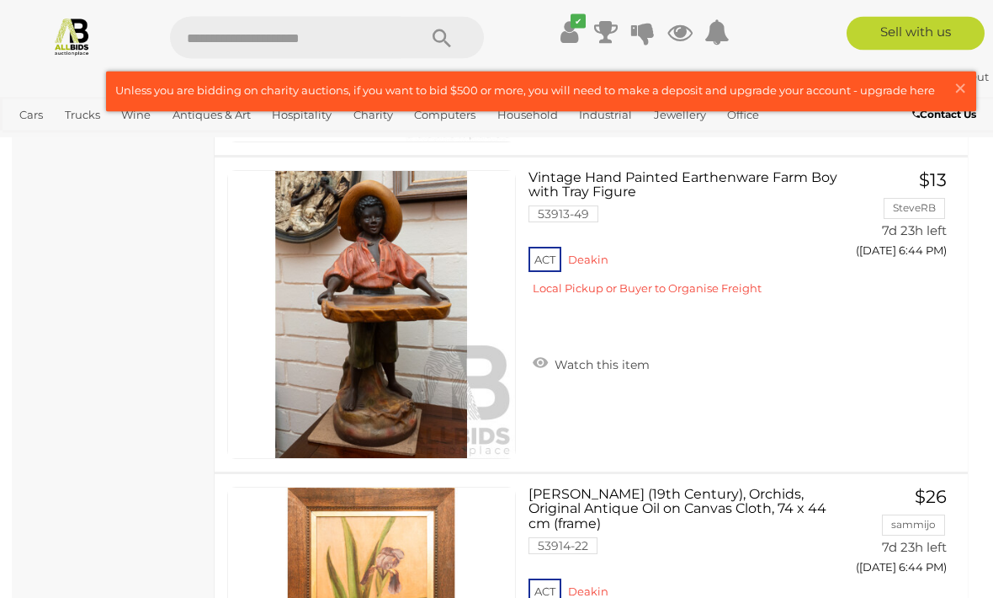
scroll to position [11190, 0]
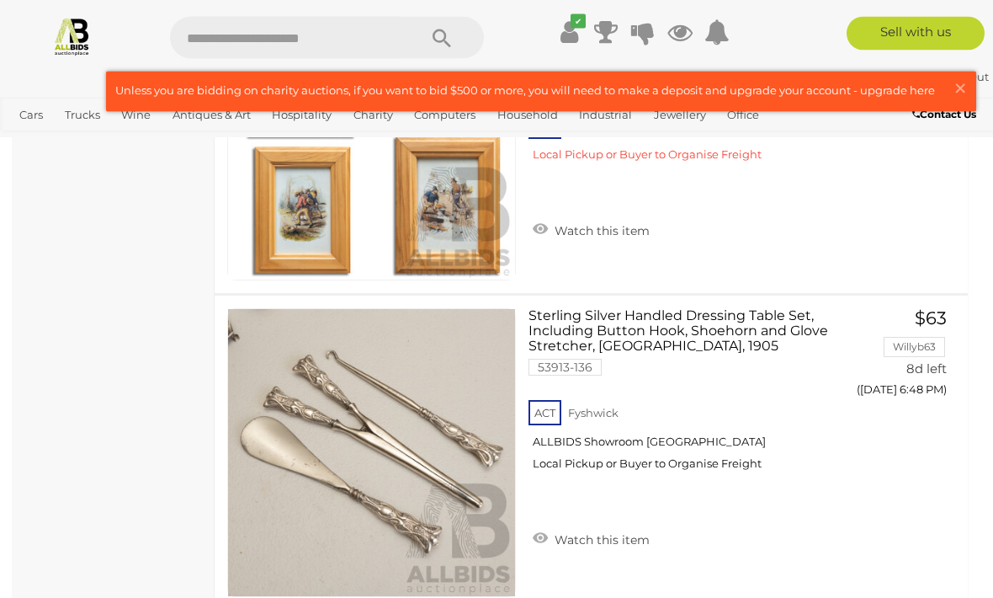
scroll to position [15798, 0]
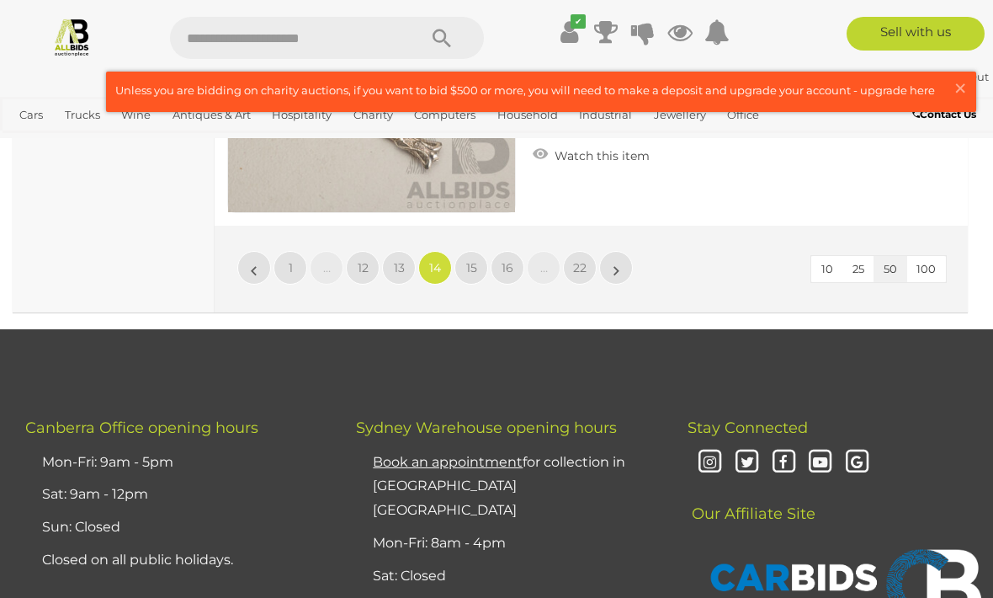
click at [476, 260] on span "15" at bounding box center [471, 267] width 11 height 15
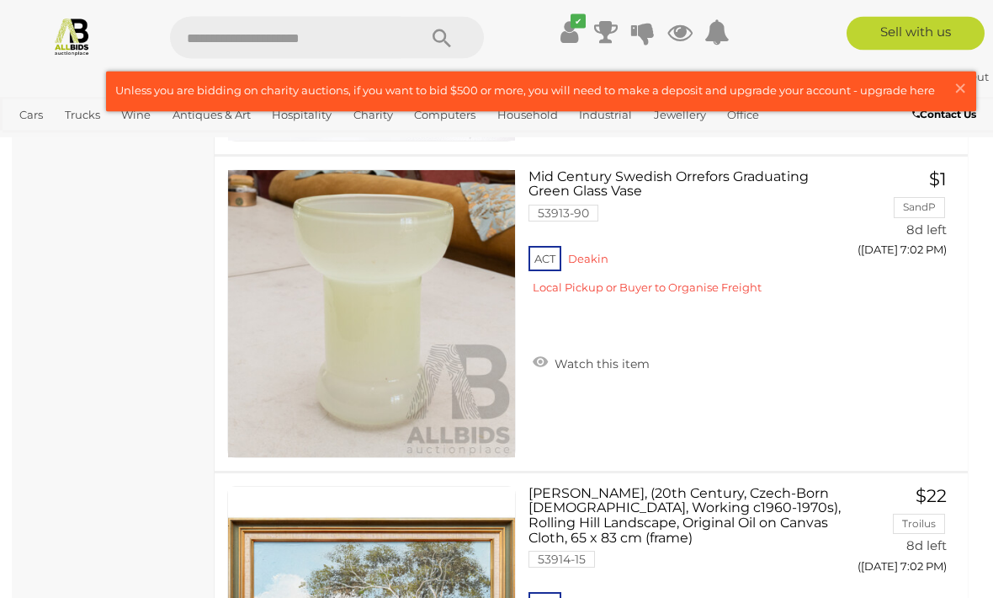
scroll to position [14672, 0]
click at [907, 290] on button "GO TO BID PAGE" at bounding box center [897, 285] width 109 height 34
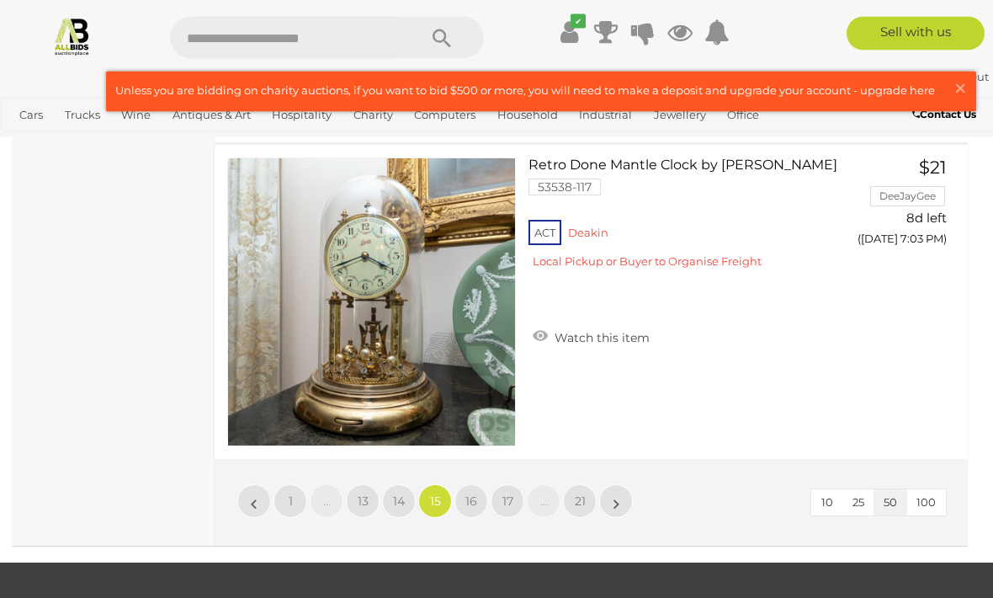
scroll to position [15949, 0]
click at [472, 496] on span "16" at bounding box center [472, 500] width 12 height 15
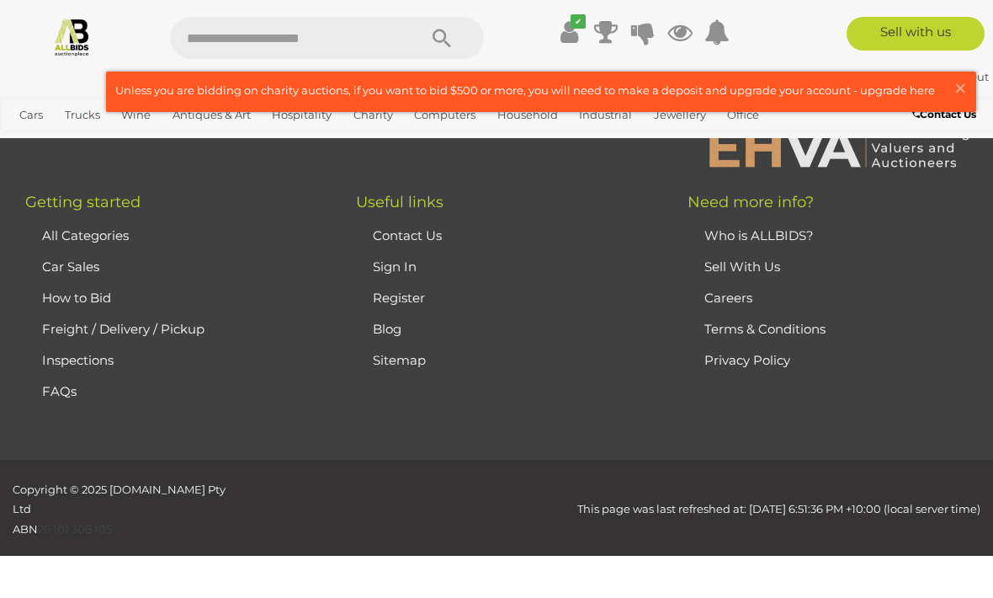
scroll to position [413, 0]
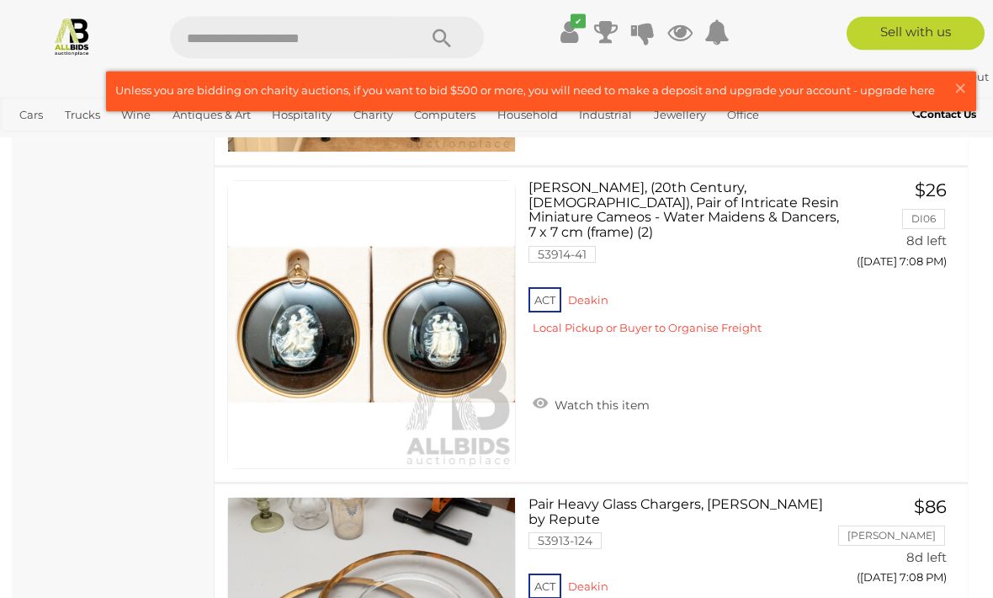
scroll to position [6433, 0]
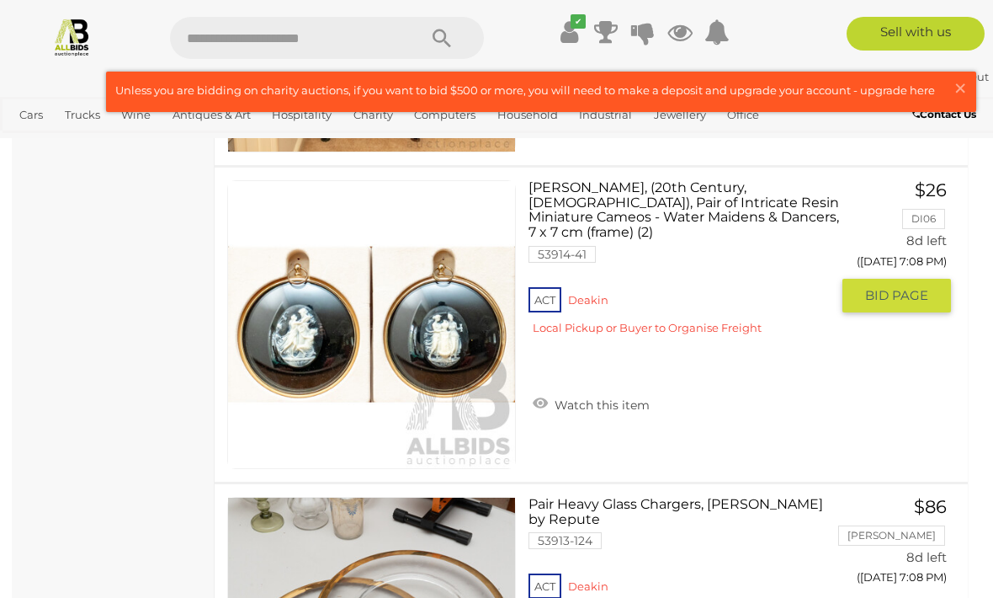
click at [895, 302] on button "GO TO BID PAGE" at bounding box center [897, 296] width 109 height 34
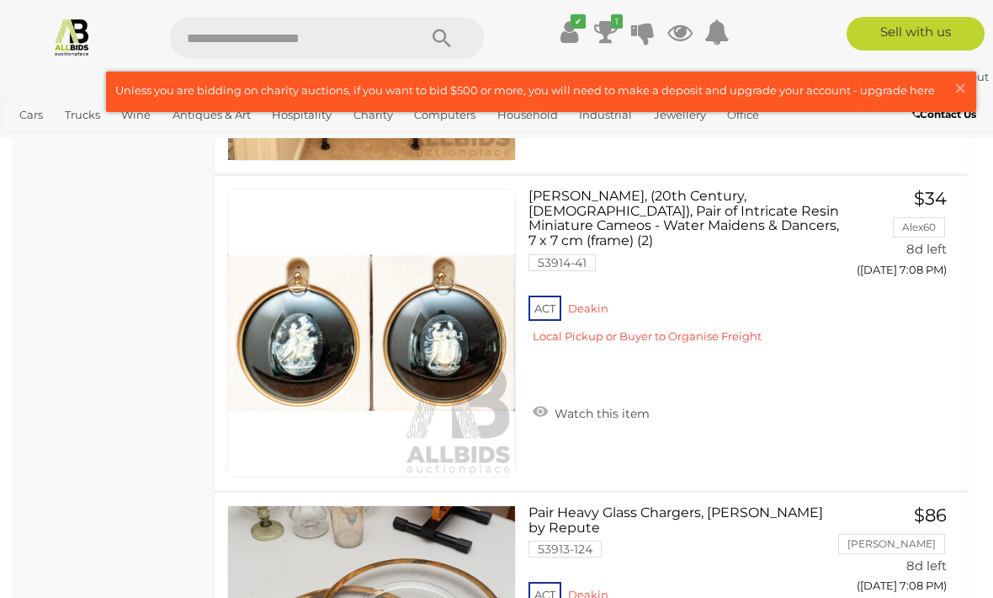
scroll to position [6424, 0]
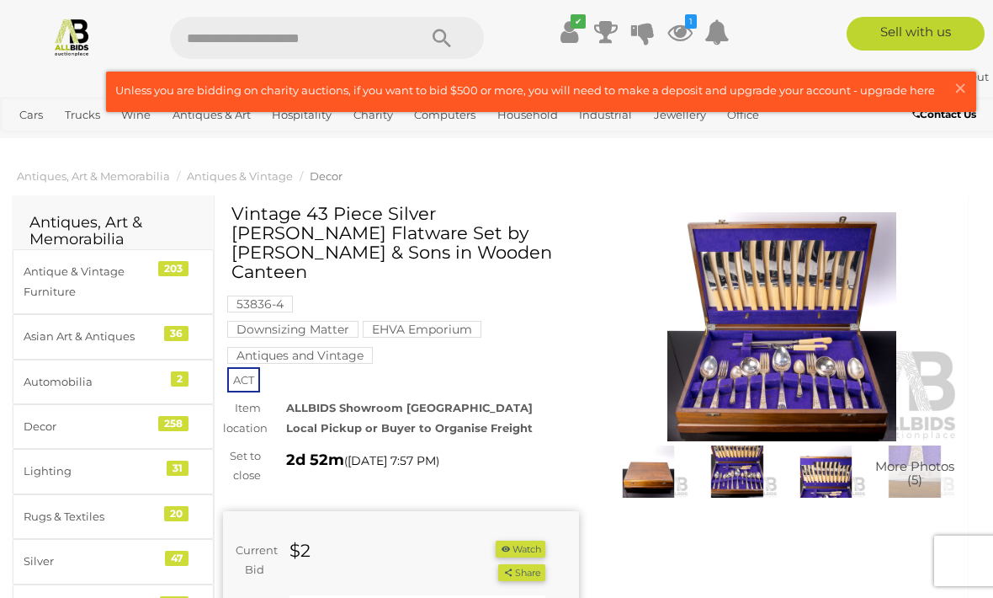
click at [718, 466] on img at bounding box center [737, 471] width 81 height 52
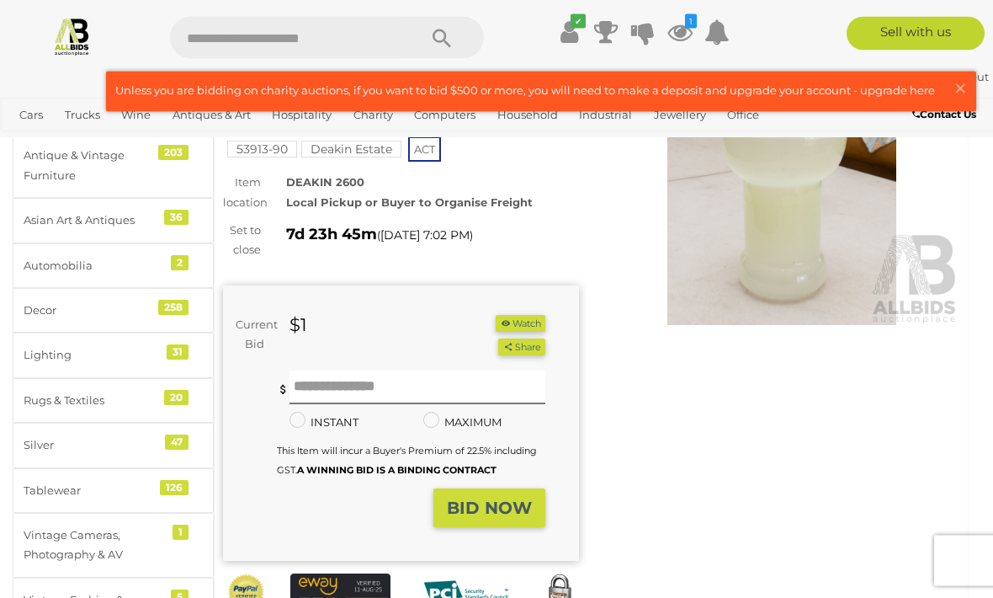
scroll to position [114, 0]
click at [516, 317] on button "Watch" at bounding box center [520, 326] width 49 height 18
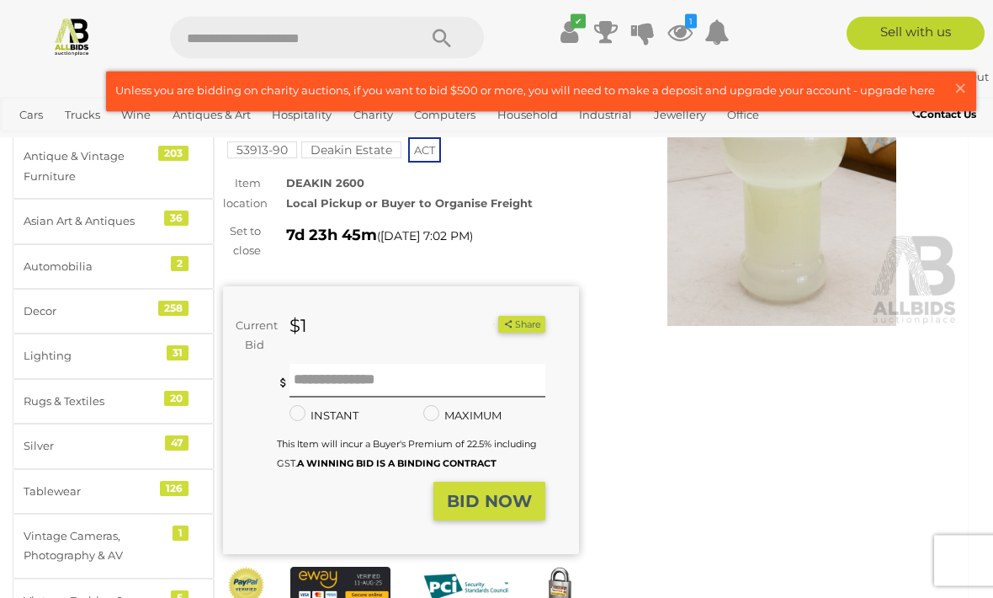
scroll to position [115, 0]
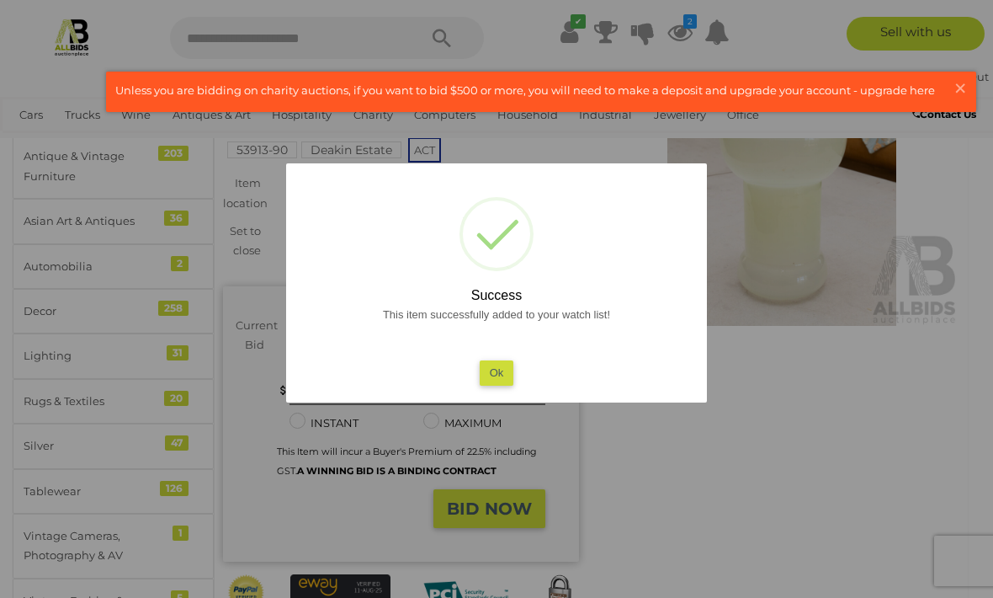
click at [500, 385] on button "Ok" at bounding box center [497, 372] width 35 height 24
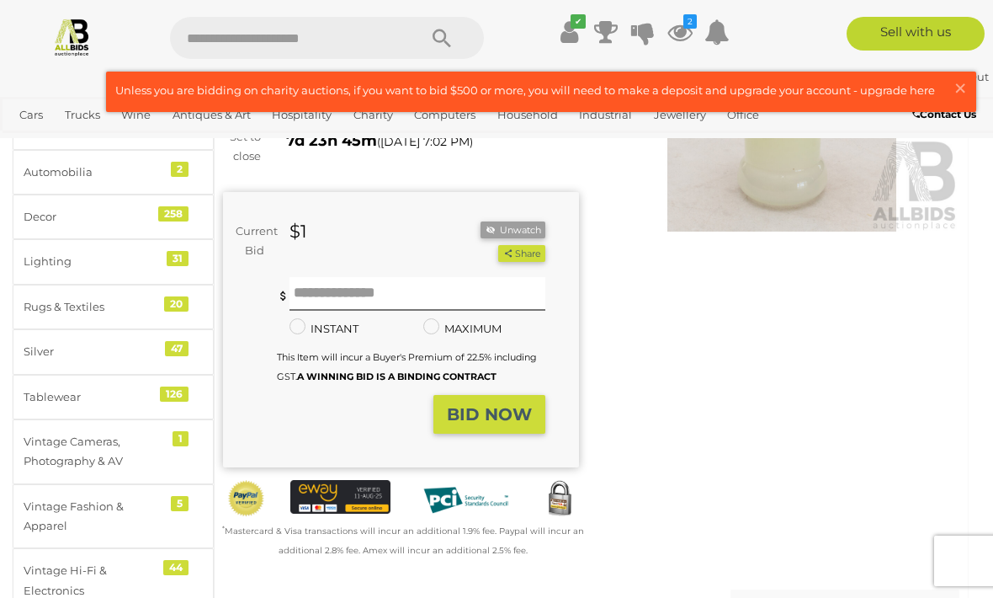
scroll to position [0, 0]
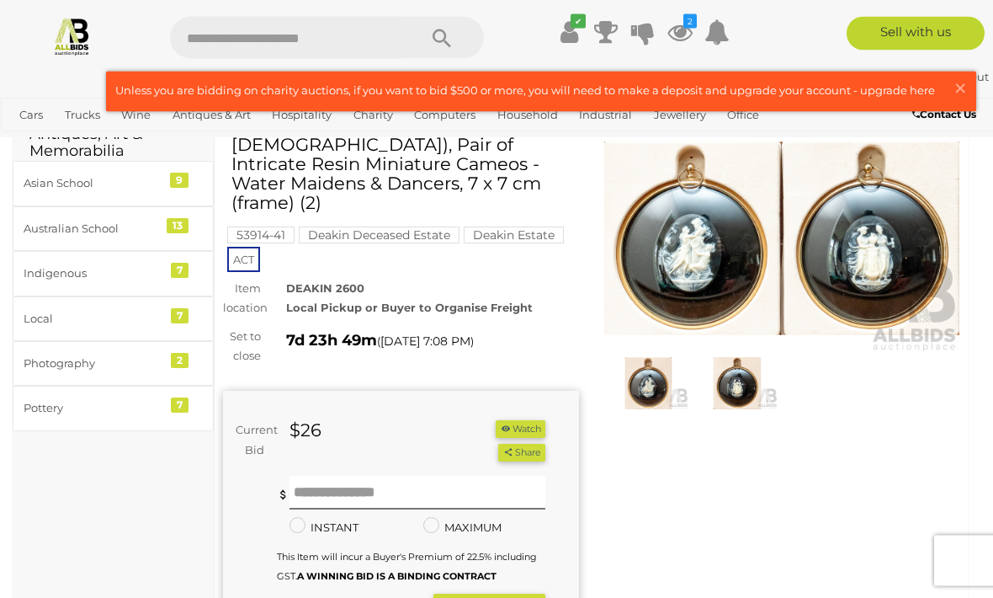
scroll to position [88, 0]
click at [329, 476] on input "text" at bounding box center [418, 493] width 256 height 34
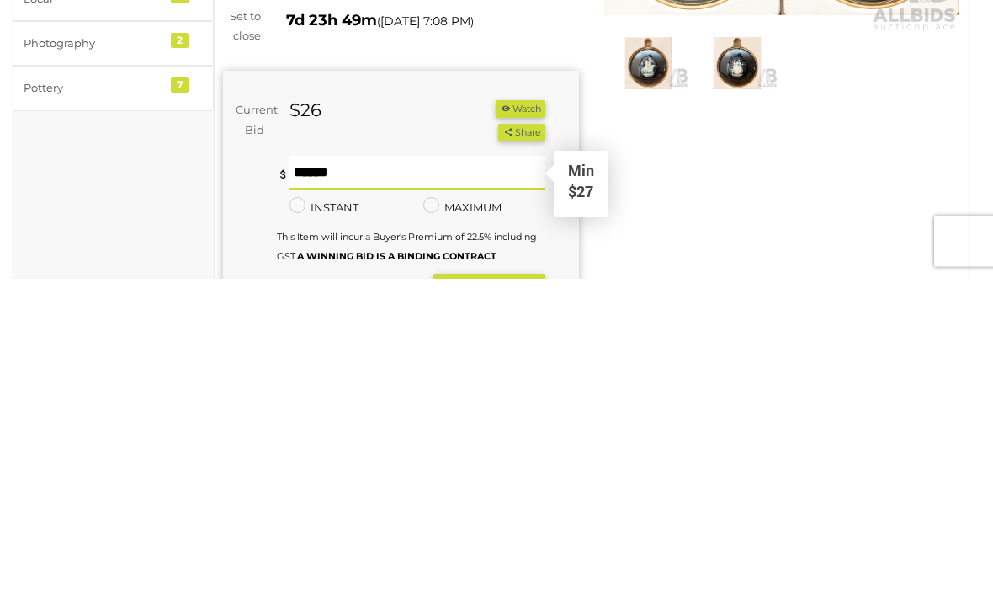
type input "**"
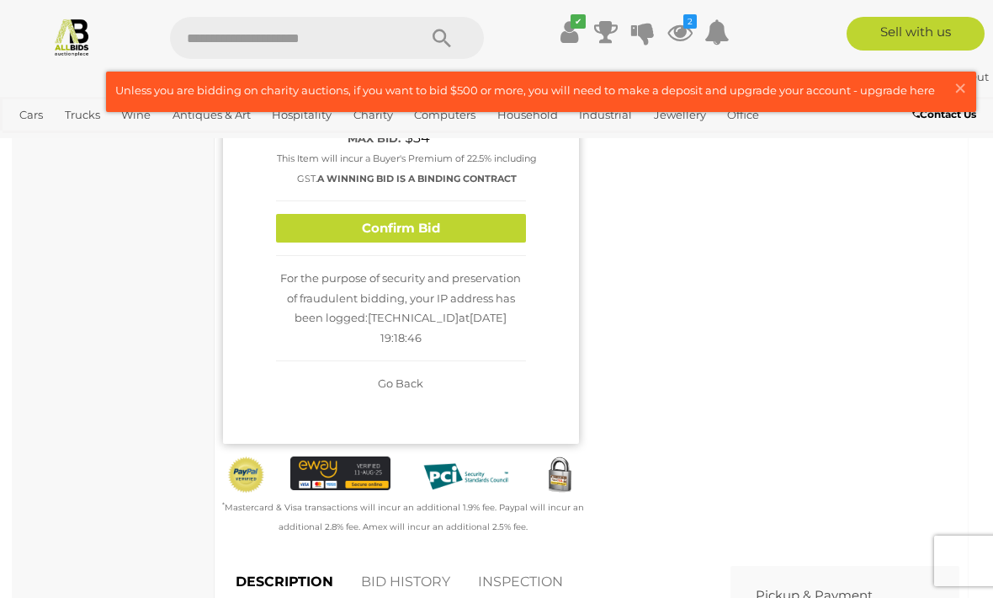
click at [377, 225] on button "Confirm Bid" at bounding box center [401, 228] width 250 height 29
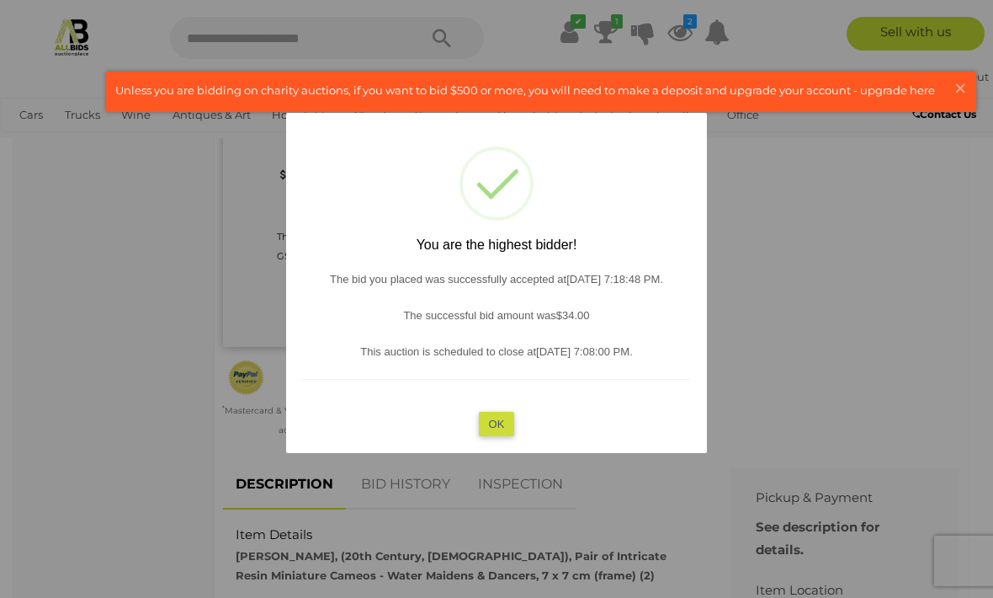
click at [502, 436] on button "OK" at bounding box center [497, 424] width 36 height 24
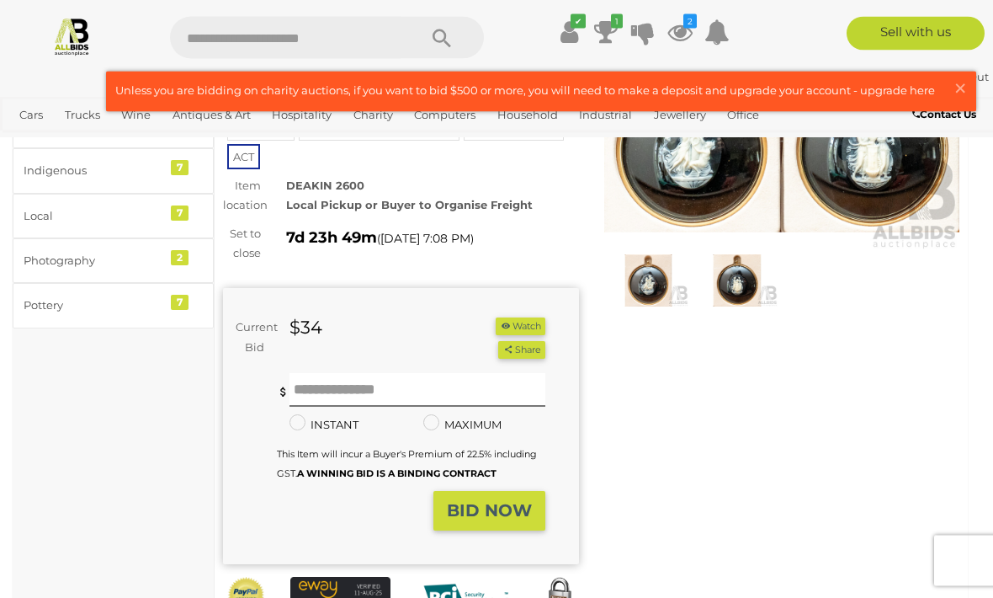
scroll to position [191, 0]
click at [513, 317] on button "Watch" at bounding box center [520, 326] width 49 height 18
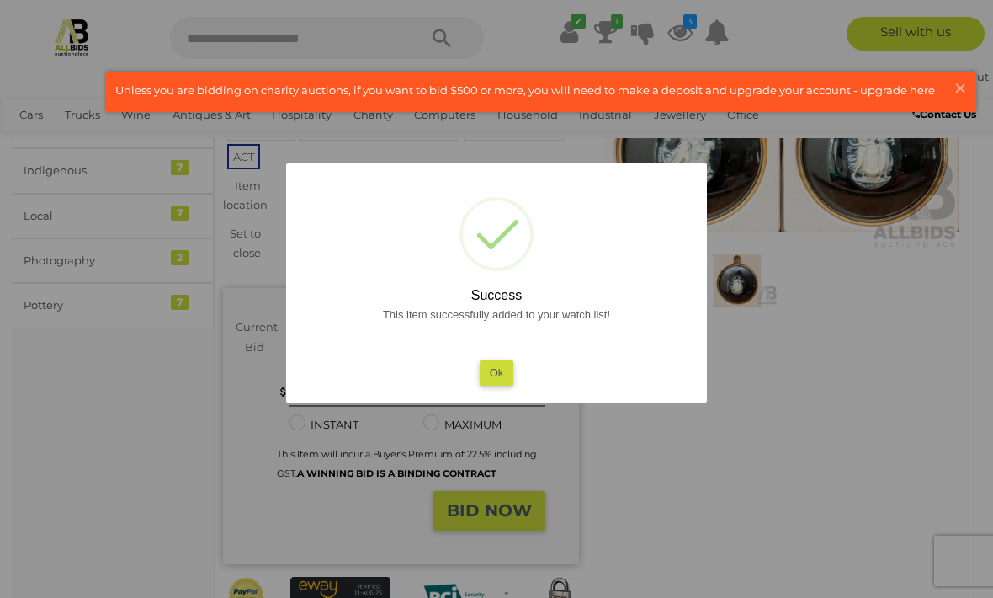
click at [500, 385] on button "Ok" at bounding box center [497, 372] width 35 height 24
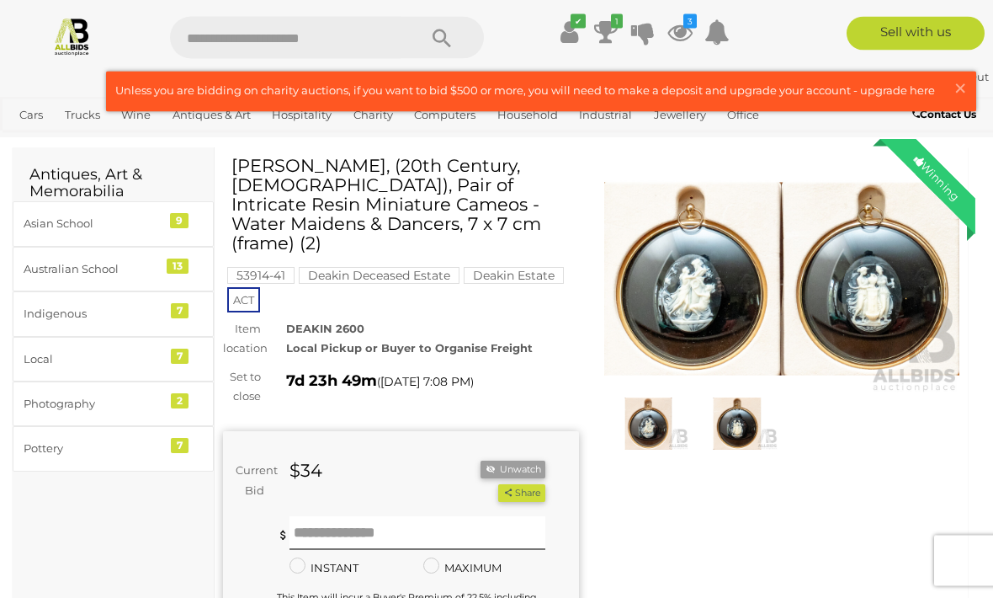
scroll to position [0, 0]
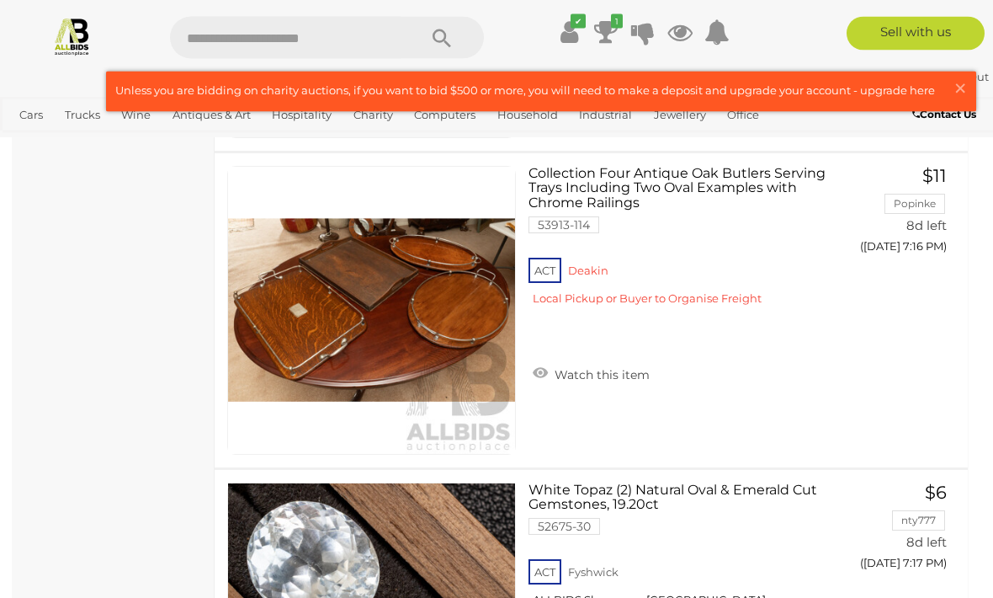
scroll to position [14992, 0]
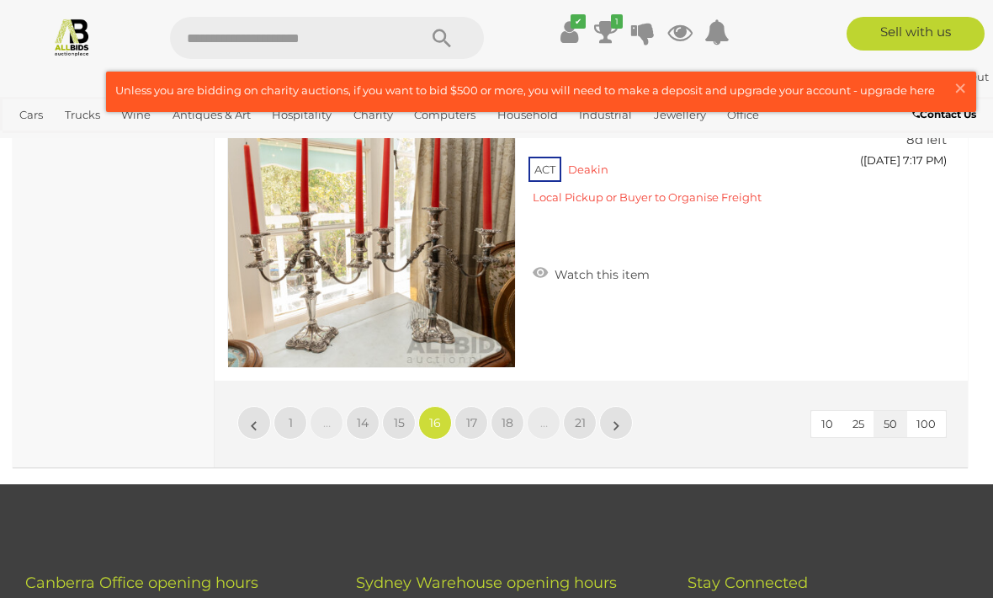
click at [472, 415] on span "17" at bounding box center [471, 422] width 11 height 15
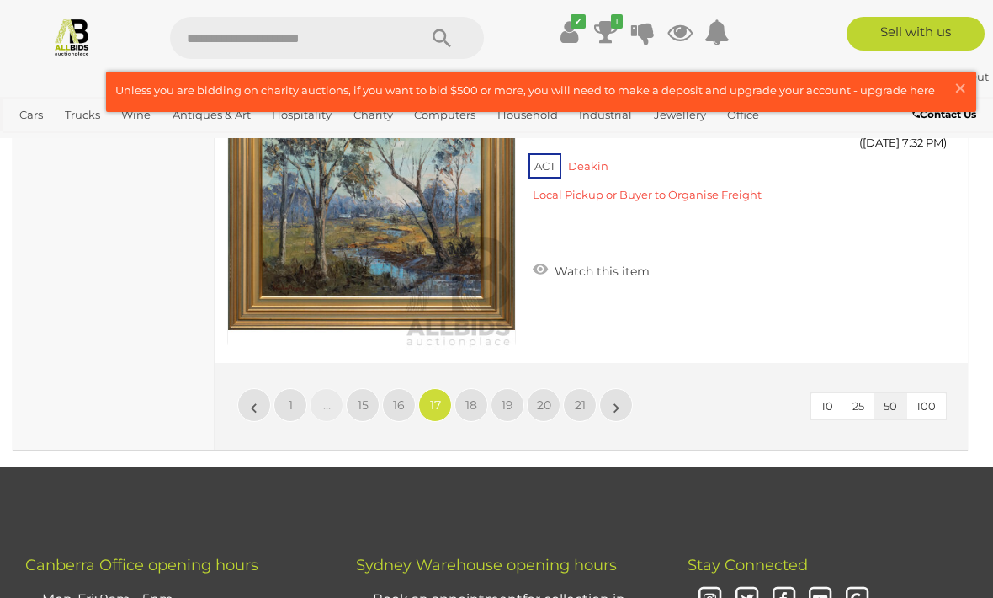
scroll to position [16043, 0]
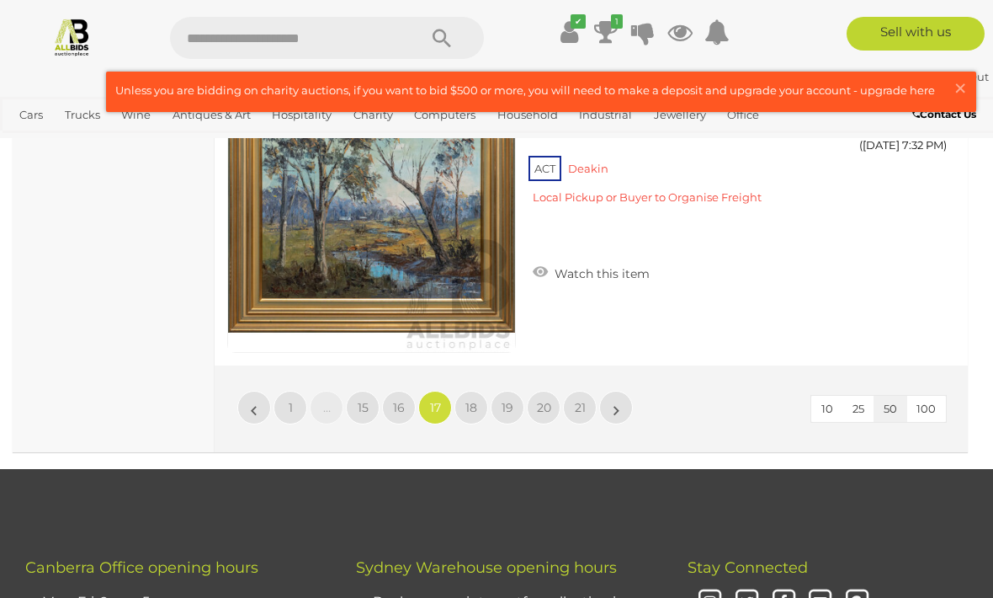
click at [476, 400] on span "18" at bounding box center [472, 407] width 12 height 15
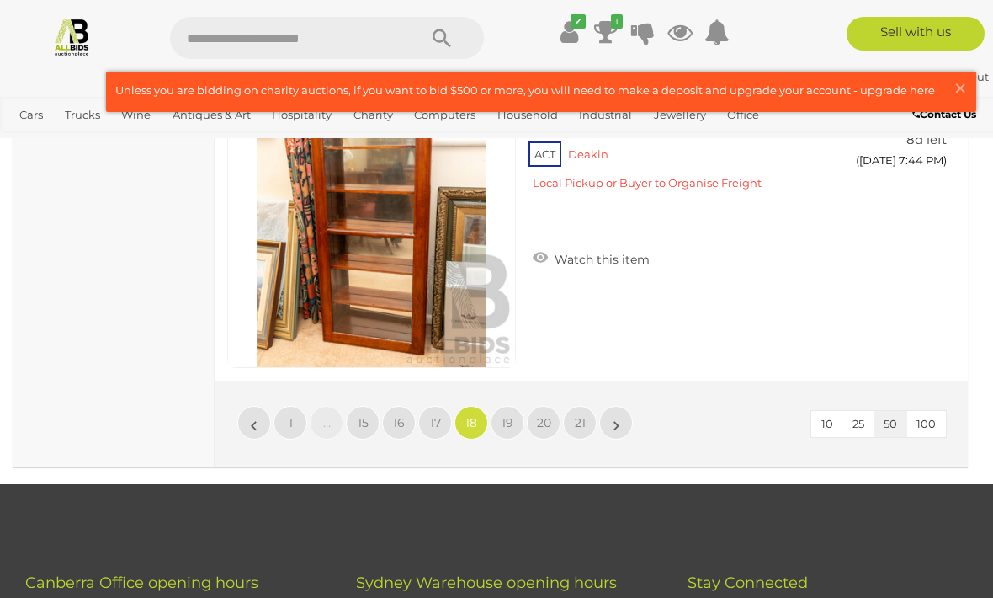
scroll to position [16025, 0]
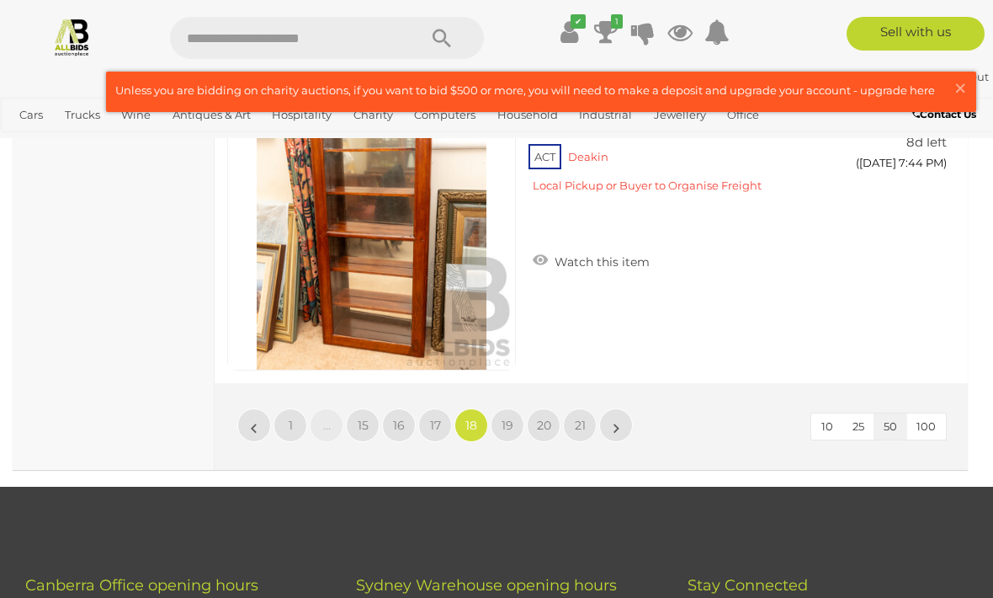
click at [498, 413] on link "19" at bounding box center [508, 425] width 34 height 34
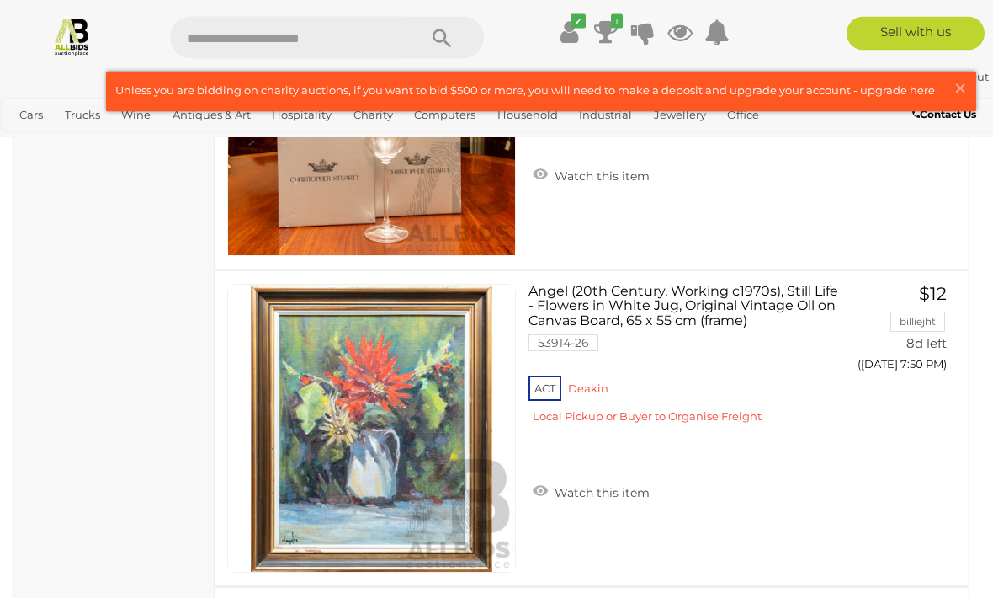
scroll to position [8228, 0]
click at [991, 240] on section "Antiques, Art & Memorabilia Antique & Arts Online Auction In [GEOGRAPHIC_DATA] …" at bounding box center [496, 100] width 993 height 16332
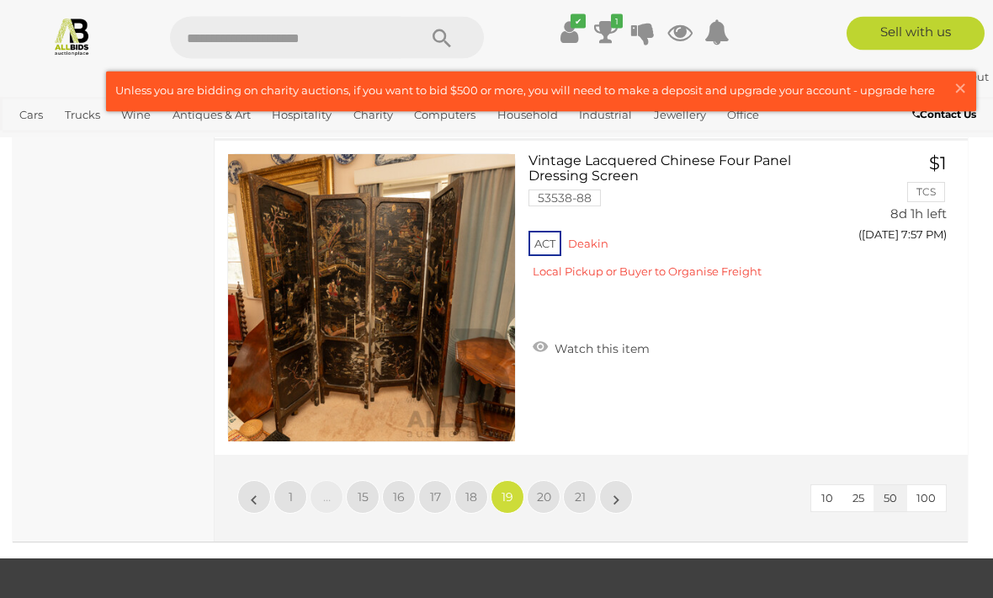
scroll to position [15952, 0]
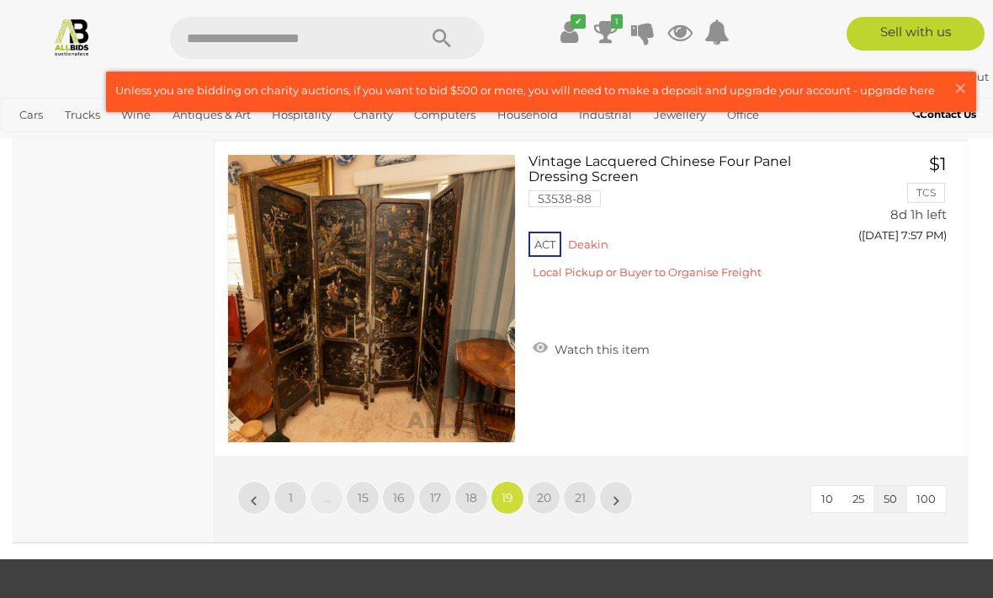
click at [538, 497] on span "20" at bounding box center [544, 497] width 14 height 15
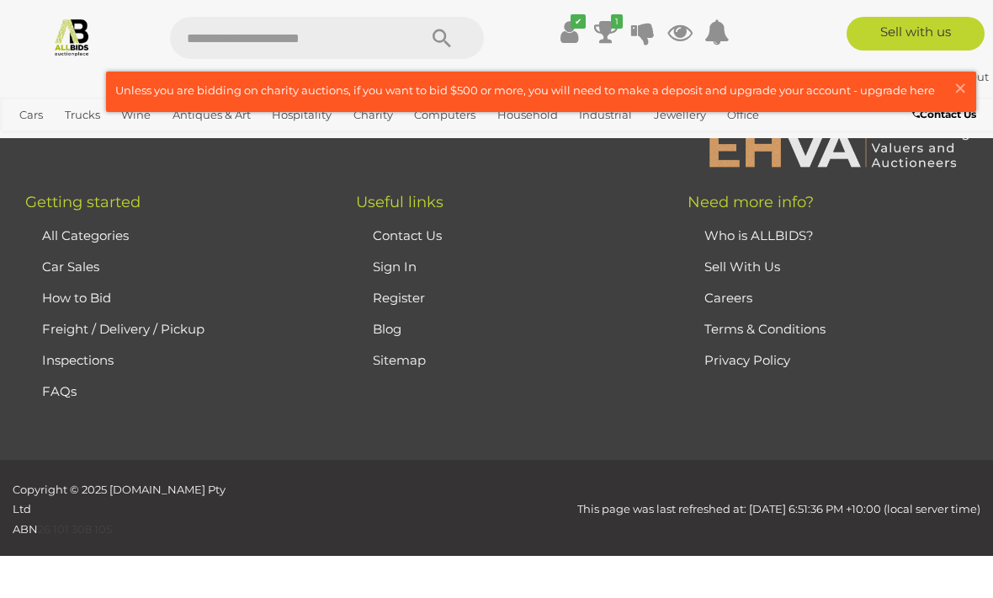
scroll to position [413, 0]
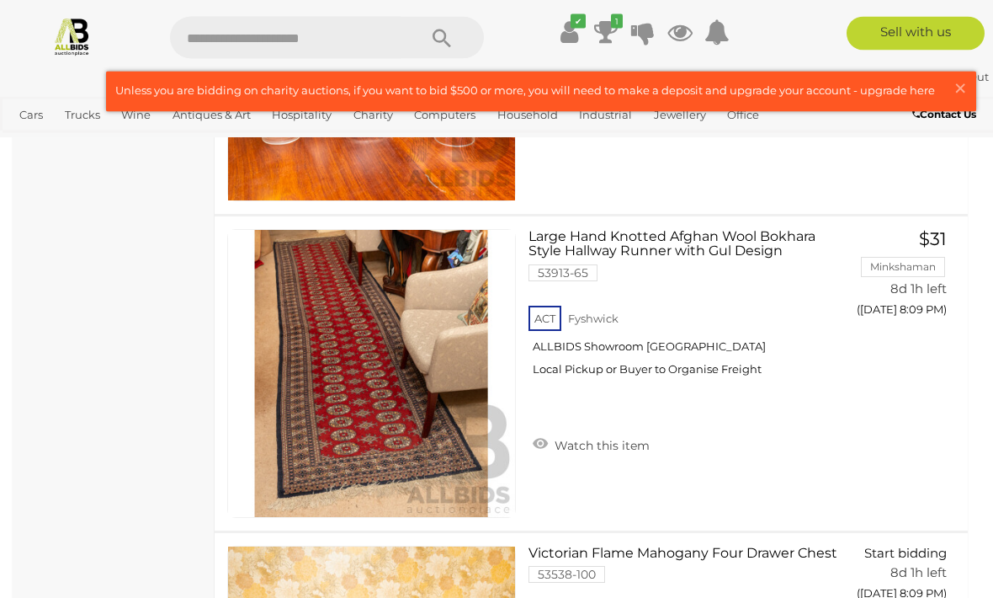
scroll to position [12071, 0]
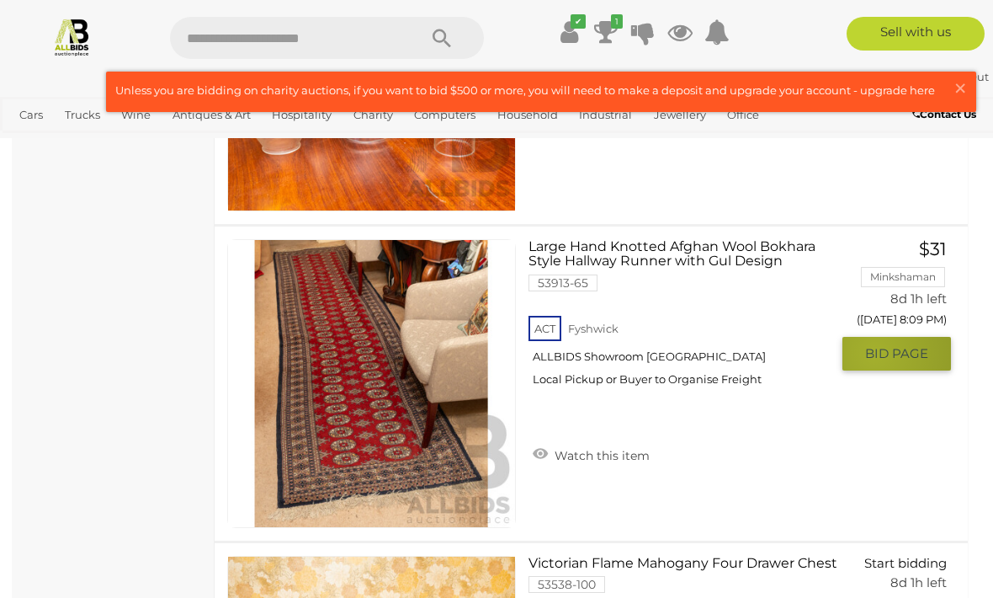
click at [875, 347] on span "BID PAGE" at bounding box center [896, 353] width 63 height 17
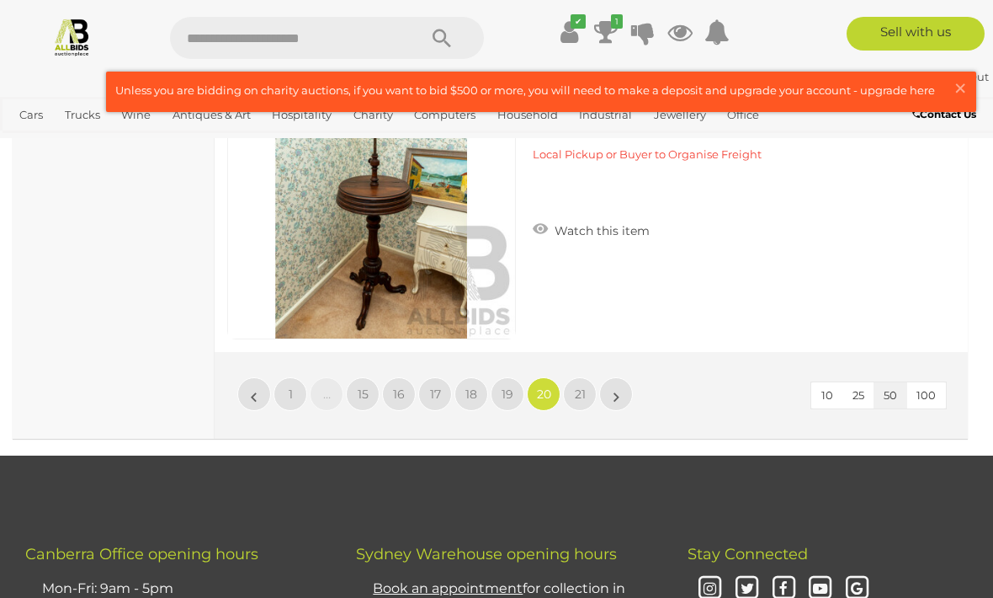
scroll to position [16067, 0]
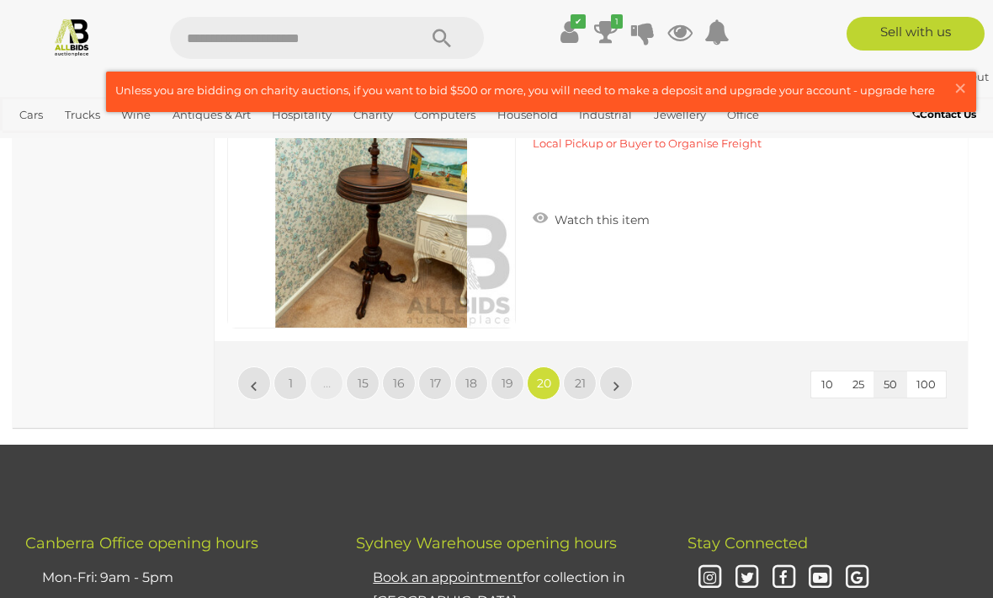
click at [567, 372] on link "21" at bounding box center [580, 383] width 34 height 34
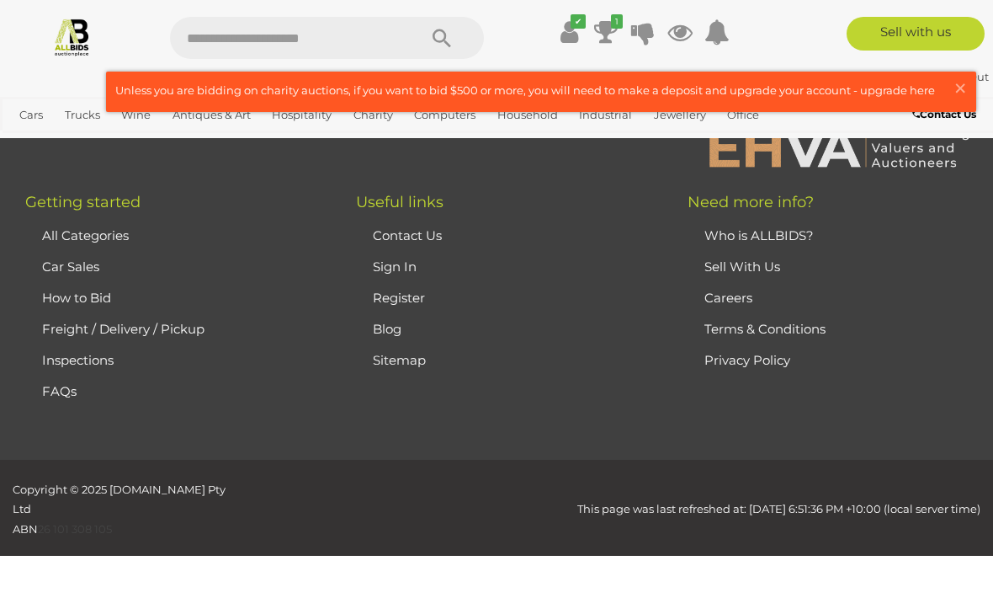
scroll to position [413, 0]
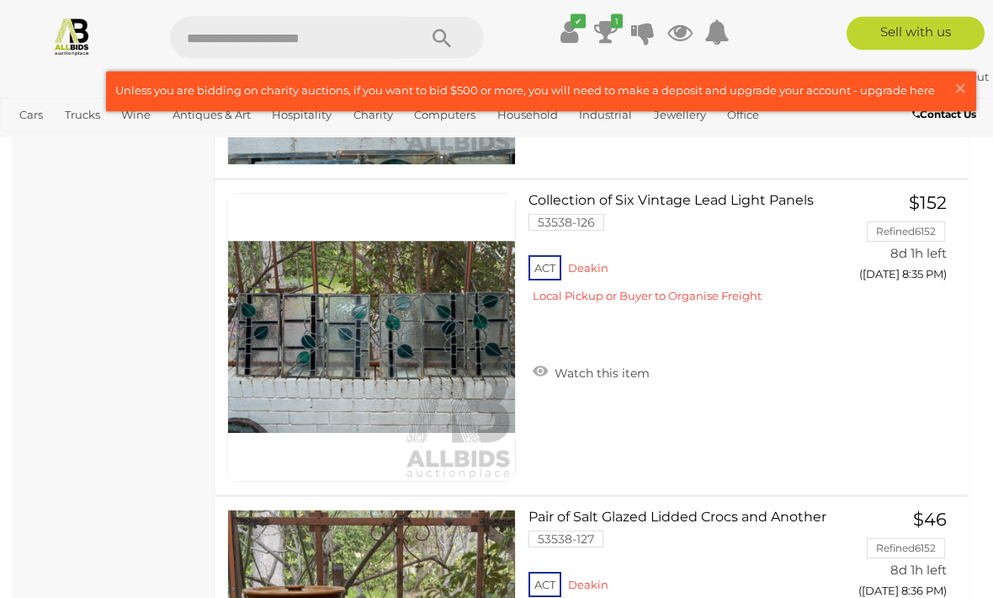
scroll to position [13022, 0]
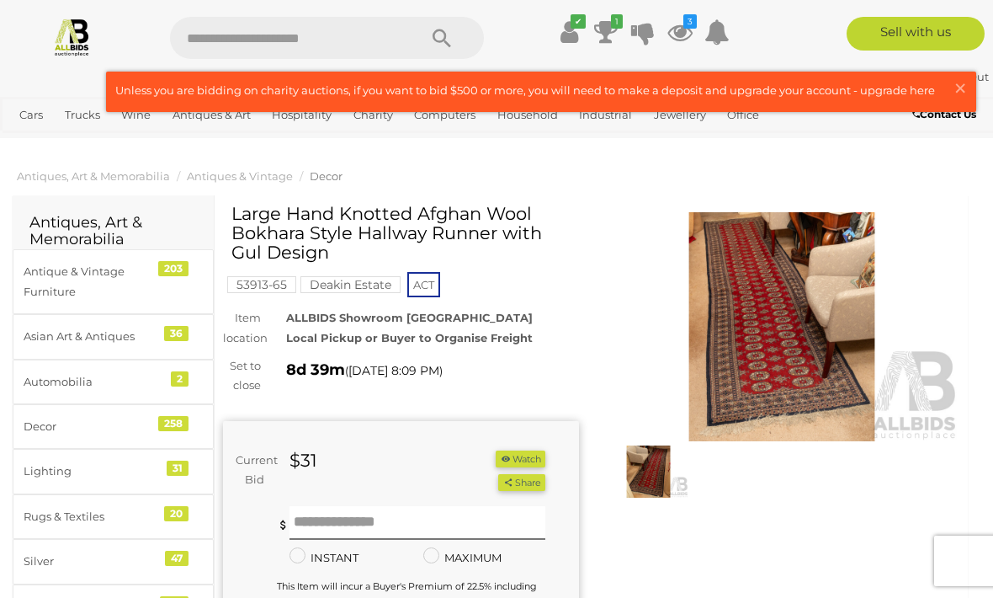
click at [512, 450] on button "Watch" at bounding box center [520, 459] width 49 height 18
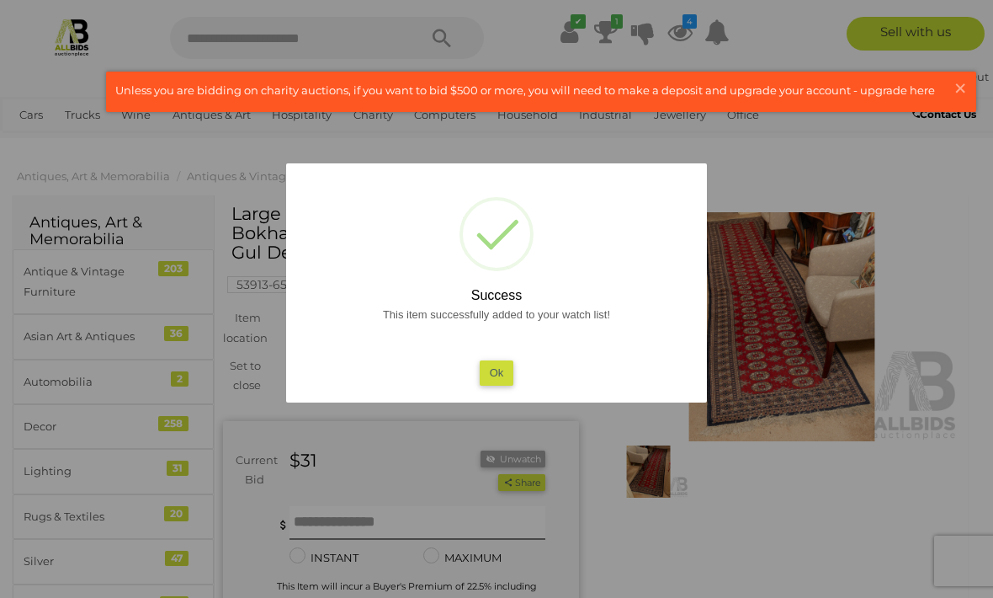
click at [488, 374] on button "Ok" at bounding box center [497, 372] width 35 height 24
